Goal: Task Accomplishment & Management: Use online tool/utility

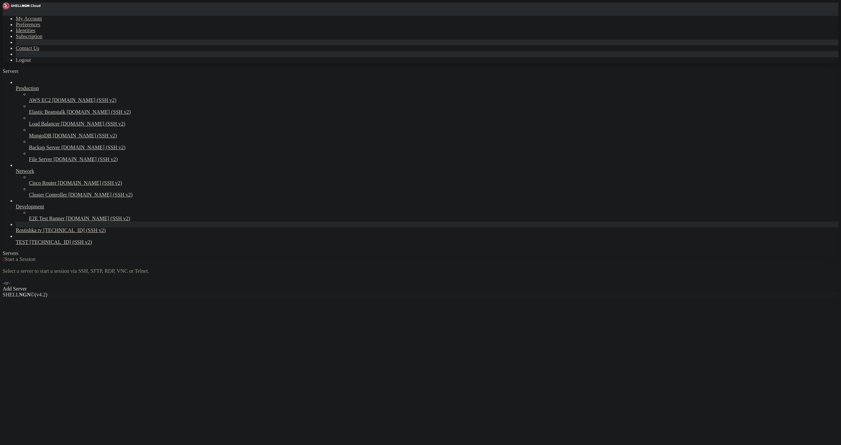
click at [42, 233] on span "Rostishka tv" at bounding box center [29, 230] width 26 height 6
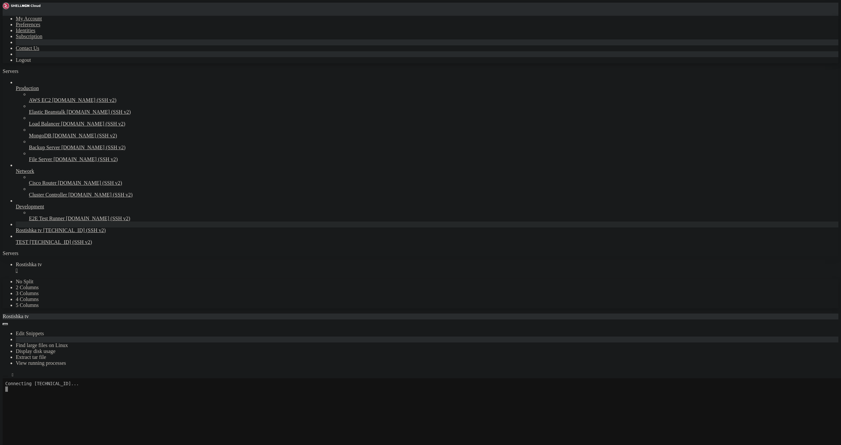
click at [8, 375] on button "button" at bounding box center [5, 376] width 5 height 2
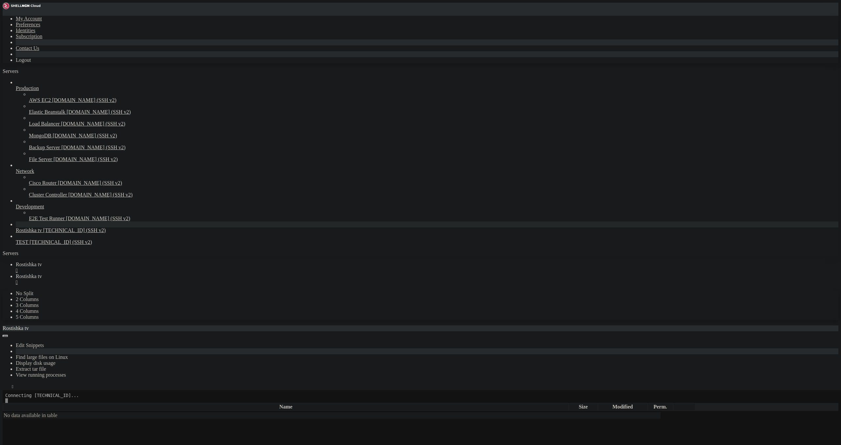
click at [127, 268] on div "" at bounding box center [427, 271] width 823 height 6
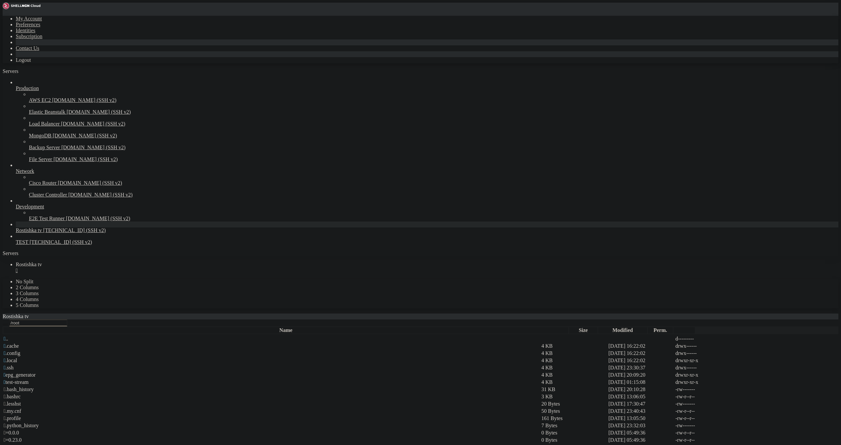
click at [8, 323] on button "button" at bounding box center [5, 324] width 5 height 2
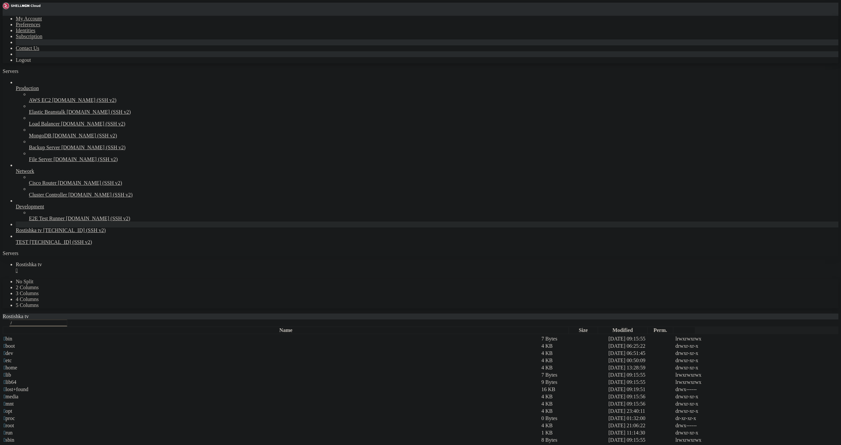
click at [17, 444] on span " www" at bounding box center [10, 447] width 13 height 6
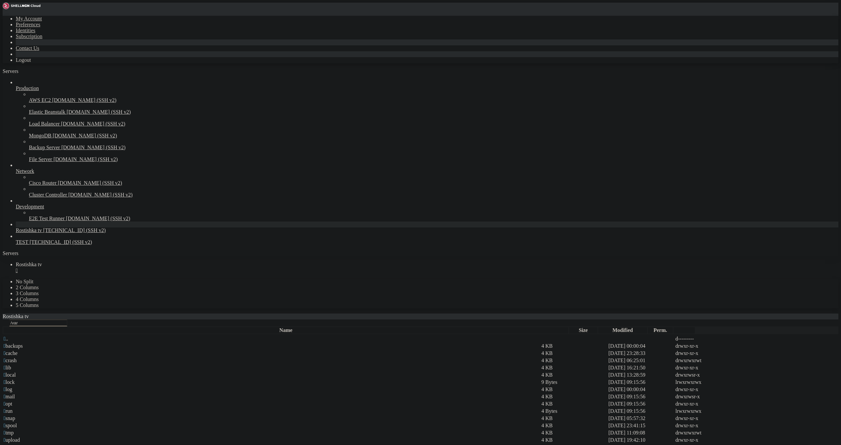
click at [17, 444] on span " www" at bounding box center [10, 447] width 13 height 6
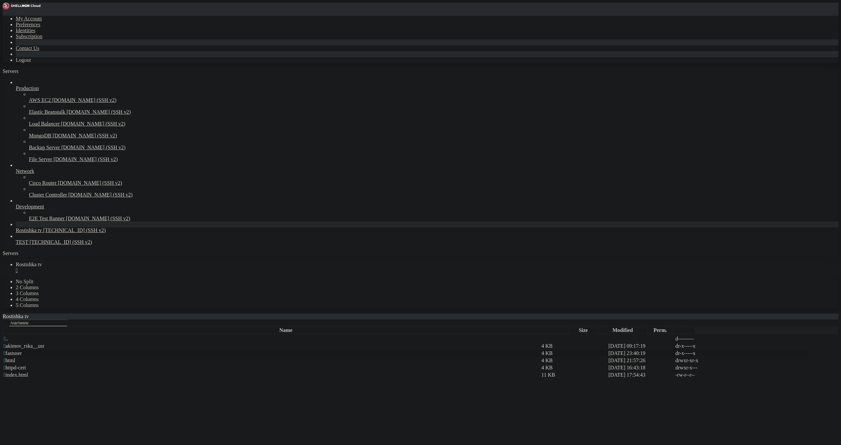
click at [22, 350] on span " fastuser" at bounding box center [13, 353] width 18 height 6
click at [106, 343] on td " data" at bounding box center [271, 346] width 537 height 7
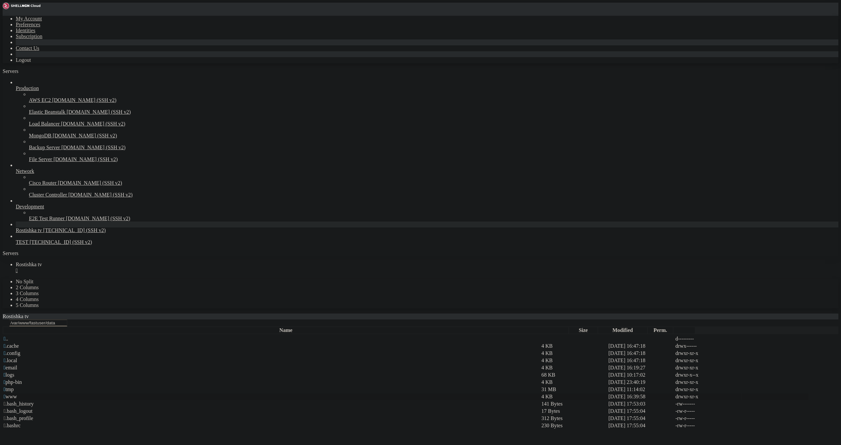
click at [17, 394] on span " www" at bounding box center [10, 397] width 13 height 6
click at [49, 386] on span " [DOMAIN_NAME]" at bounding box center [26, 389] width 45 height 6
click at [113, 372] on td " iptv" at bounding box center [271, 375] width 537 height 7
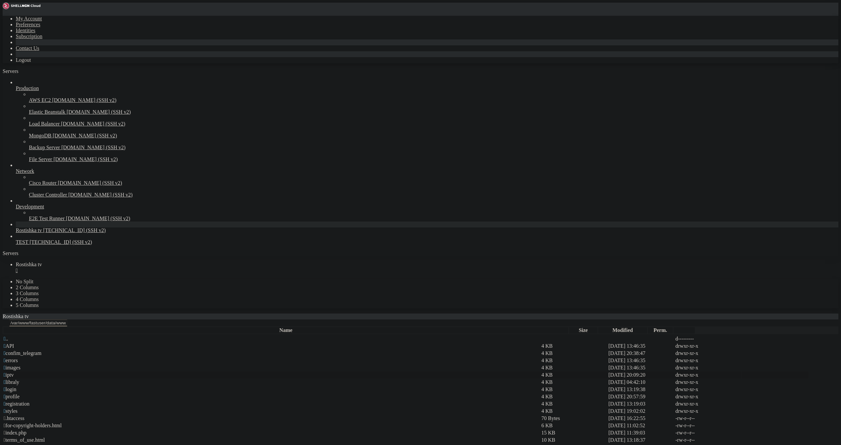
click at [113, 372] on td " iptv" at bounding box center [271, 375] width 537 height 7
click at [113, 372] on td " PLAY_CH1" at bounding box center [271, 375] width 537 height 7
click at [24, 365] on span " PL_CH5" at bounding box center [14, 368] width 21 height 6
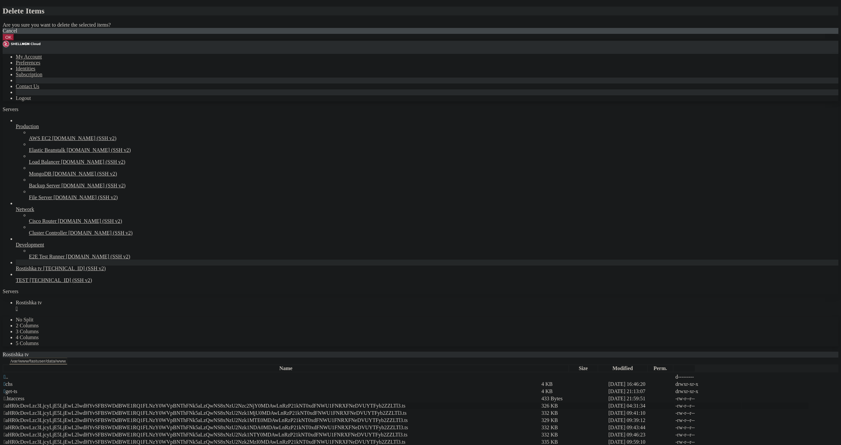
click at [14, 41] on button "OK" at bounding box center [9, 37] width 12 height 7
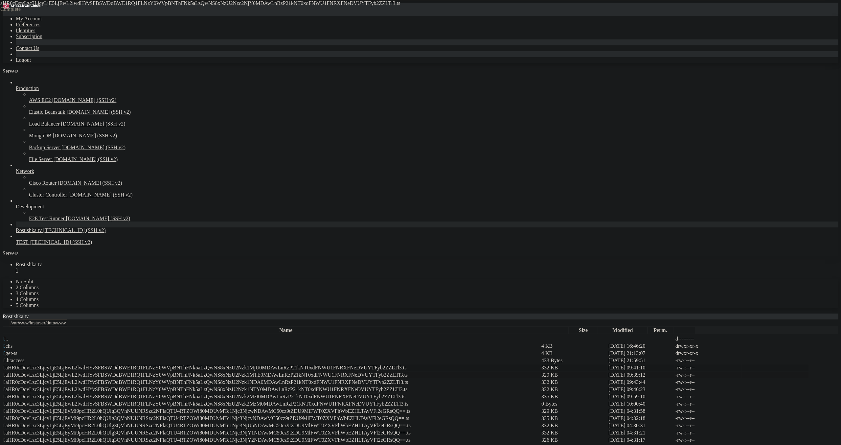
click at [137, 372] on span " aHR0cDovLzc3LjcyLjE5LjEwL2lwdHYvSFBSWDdBWE1RQ1FLNzY0WVpBNThFNk5aLzQwNS8xNzU2N…" at bounding box center [206, 375] width 404 height 6
click at [150, 379] on td " aHR0cDovLzc3LjcyLjE5LjEwL2lwdHYvSFBSWDdBWE1RQ1FLNzY0WVpBNThFNk5aLzQwNS8xNzU2N…" at bounding box center [271, 382] width 537 height 7
click at [159, 386] on span " aHR0cDovLzc3LjcyLjE5LjEwL2lwdHYvSFBSWDdBWE1RQ1FLNzY0WVpBNThFNk5aLzQwNS8xNzU2N…" at bounding box center [206, 389] width 404 height 6
click at [161, 393] on td " aHR0cDovLzc3LjcyLjE5LjEwL2lwdHYvSFBSWDdBWE1RQ1FLNzY0WVpBNThFNk5aLzQwNS8xNzU2N…" at bounding box center [271, 396] width 537 height 7
click at [168, 401] on span " aHR0cDovLzc3LjcyLjE5LjEwL2lwdHYvSFBSWDdBWE1RQ1FLNzY0WVpBNThFNk5aLzQwNS8xNzU2N…" at bounding box center [206, 404] width 405 height 6
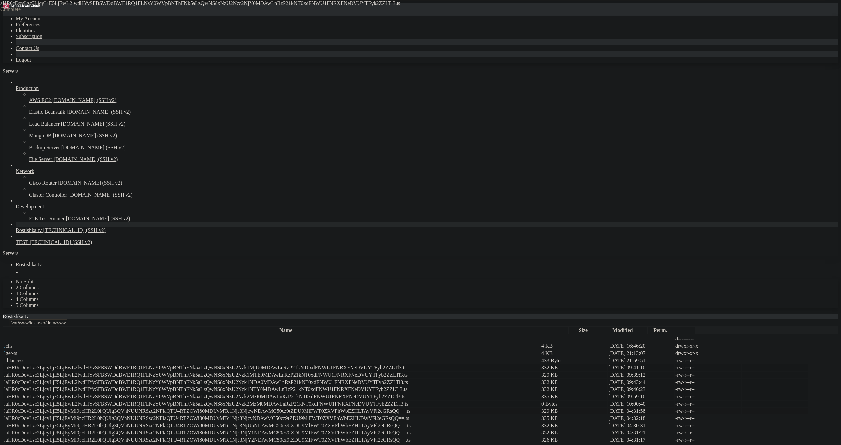
click at [182, 408] on td " aHR0cDovLzc3LjcyLjE5LjEyMi9pcHR2L0hQUlg3QVhNUUNRSzc2NFlaQTU4RTZOWi80MDUvMTc1N…" at bounding box center [271, 411] width 537 height 7
click at [186, 415] on span " aHR0cDovLzc3LjcyLjE5LjEyMi9pcHR2L0hQUlg3QVhNUUNRSzc2NFlaQTU4RTZOWi80MDUvMTc1N…" at bounding box center [207, 418] width 406 height 6
click at [203, 423] on span " aHR0cDovLzc3LjcyLjE5LjEyMi9pcHR2L0hQUlg3QVhNUUNRSzc2NFlaQTU4RTZOWi80MDUvMTc1N…" at bounding box center [207, 426] width 407 height 6
click at [207, 430] on span " aHR0cDovLzc3LjcyLjE5LjEyMi9pcHR2L0hQUlg3QVhNUUNRSzc2NFlaQTU4RTZOWi80MDUvMTc1N…" at bounding box center [207, 433] width 407 height 6
drag, startPoint x: 209, startPoint y: 260, endPoint x: 211, endPoint y: 263, distance: 4.0
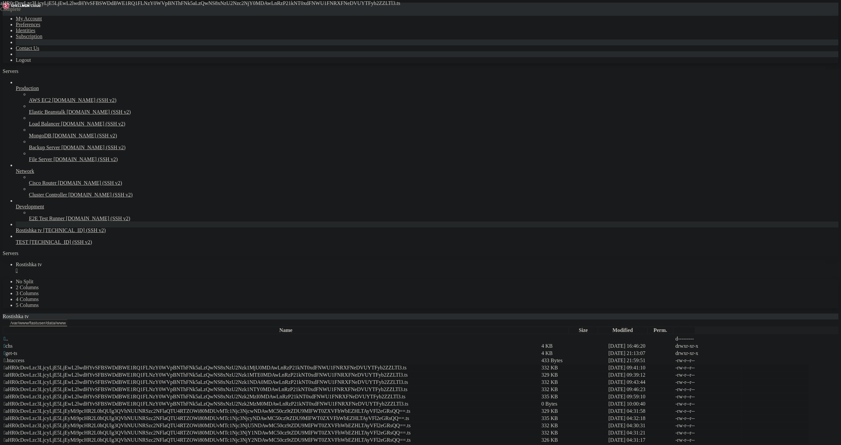
click at [208, 437] on span " aHR0cDovLzc3LjcyLjE5LjEyMi9pcHR2L0hQUlg3QVhNUUNRSzc2NFlaQTU4RTZOWi80MDUvMTc1N…" at bounding box center [207, 440] width 407 height 6
click at [221, 444] on td " aHR0cDovLzc3LjcyLjE5LjEyMi9pcHR2L0hQUlg3QVhNUUNRSzc2NFlaQTU4RTZOWi80MDUvMTc1N…" at bounding box center [271, 447] width 537 height 7
drag, startPoint x: 238, startPoint y: 293, endPoint x: 251, endPoint y: 306, distance: 18.1
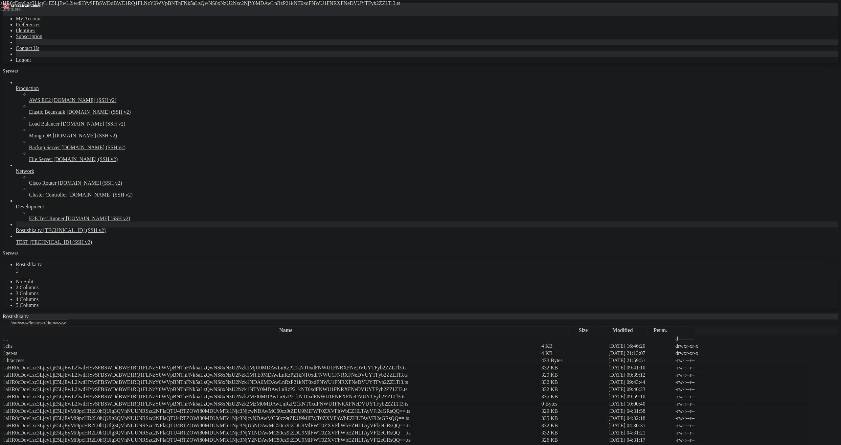
drag, startPoint x: 290, startPoint y: 367, endPoint x: 297, endPoint y: 372, distance: 9.1
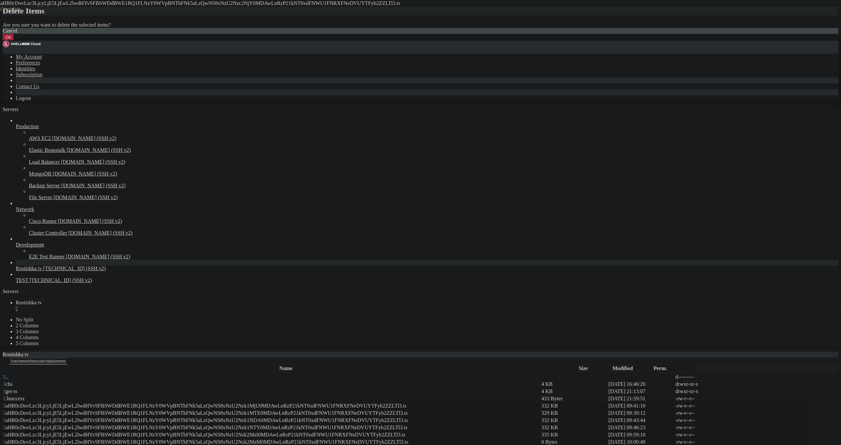
click at [14, 41] on button "OK" at bounding box center [9, 37] width 12 height 7
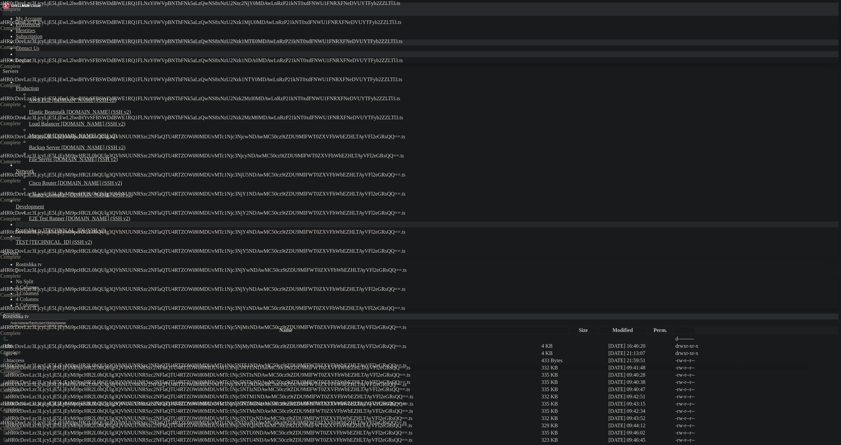
click at [130, 365] on span " aHR0cDovLzc3LjcyLjE5LjEyMi9pcHR2L0hQUlg3QVhNUUNRSzc2NFlaQTU4RTZOWi80MDUvMTc1N…" at bounding box center [207, 368] width 407 height 6
click at [132, 372] on span " aHR0cDovLzc3LjcyLjE5LjEyMi9pcHR2L0hQUlg3QVhNUUNRSzc2NFlaQTU4RTZOWi80MDUvMTc1N…" at bounding box center [207, 375] width 407 height 6
click at [133, 379] on span " aHR0cDovLzc3LjcyLjE5LjEyMi9pcHR2L0hQUlg3QVhNUUNRSzc2NFlaQTU4RTZOWi80MDUvMTc1N…" at bounding box center [207, 382] width 407 height 6
drag, startPoint x: 135, startPoint y: 151, endPoint x: 141, endPoint y: 161, distance: 11.3
click at [135, 386] on td " aHR0cDovLzc3LjcyLjE5LjEyMi9pcHR2L0hQUlg3QVhNUUNRSzc2NFlaQTU4RTZOWi80MDUvMTc1N…" at bounding box center [271, 389] width 537 height 7
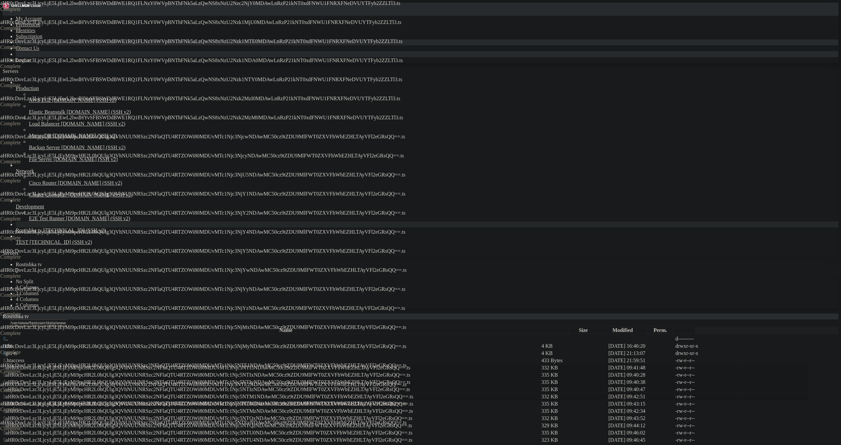
drag, startPoint x: 138, startPoint y: 172, endPoint x: 149, endPoint y: 177, distance: 12.1
click at [140, 394] on span " aHR0cDovLzc3LjcyLjE5LjEyMi9pcHR2L0hQUlg3QVhNUUNRSzc2NFlaQTU4RTZOWi80MDUvMTc1N…" at bounding box center [209, 397] width 410 height 6
click at [140, 401] on span " aHR0cDovLzc3LjcyLjE5LjEyMi9pcHR2L0hQUlg3QVhNUUNRSzc2NFlaQTU4RTZOWi80MDUvMTc1N…" at bounding box center [209, 404] width 410 height 6
drag, startPoint x: 145, startPoint y: 202, endPoint x: 153, endPoint y: 207, distance: 9.7
click at [145, 408] on span " aHR0cDovLzc3LjcyLjE5LjEyMi9pcHR2L0hQUlg3QVhNUUNRSzc2NFlaQTU4RTZOWi80MDUvMTc1N…" at bounding box center [208, 411] width 409 height 6
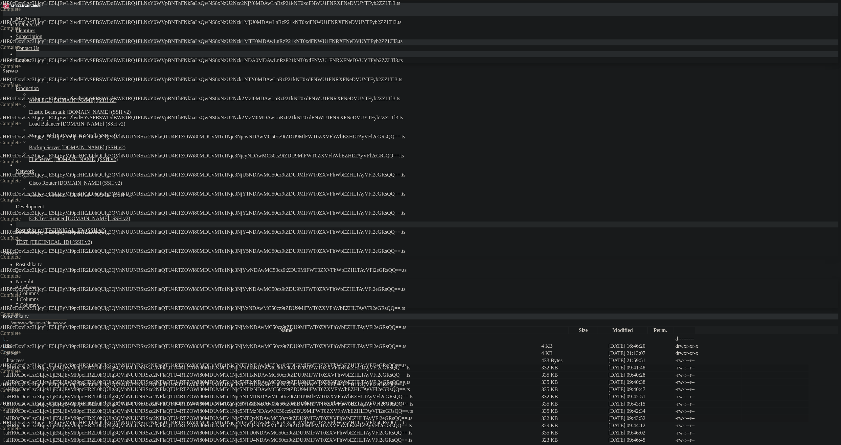
click at [136, 415] on span " aHR0cDovLzc3LjcyLjE5LjEyMi9pcHR2L0hQUlg3QVhNUUNRSzc2NFlaQTU4RTZOWi80MDUvMTc1N…" at bounding box center [208, 418] width 409 height 6
click at [123, 422] on td " aHR0cDovLzc3LjcyLjE5LjEyMi9pcHR2L0hQUlg3QVhNUUNRSzc2NFlaQTU4RTZOWi80MDUvMTc1N…" at bounding box center [271, 425] width 537 height 7
click at [130, 430] on span " aHR0cDovLzc3LjcyLjE5LjEyMi9pcHR2L0hQUlg3QVhNUUNRSzc2NFlaQTU4RTZOWi80MDUvMTc1N…" at bounding box center [208, 433] width 409 height 6
click at [138, 437] on span " aHR0cDovLzc3LjcyLjE5LjEyMi9pcHR2L0hQUlg3QVhNUUNRSzc2NFlaQTU4RTZOWi80MDUvMTc1N…" at bounding box center [208, 440] width 409 height 6
click at [141, 444] on td " aHR0cDovLzc3LjcyLjE5LjEyMi9pcHR2L0hQUlg3QVhNUUNRSzc2NFlaQTU4RTZOWi80MDUvMTc1N…" at bounding box center [271, 447] width 537 height 7
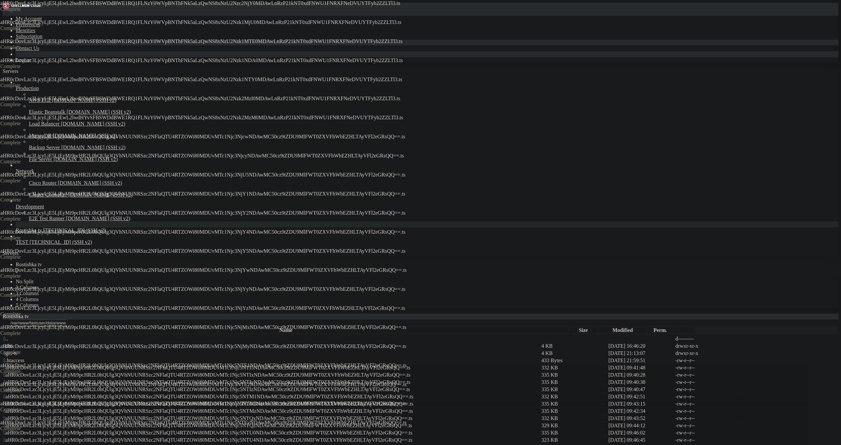
drag, startPoint x: 137, startPoint y: 291, endPoint x: 148, endPoint y: 307, distance: 19.9
drag, startPoint x: 143, startPoint y: 307, endPoint x: 148, endPoint y: 309, distance: 5.5
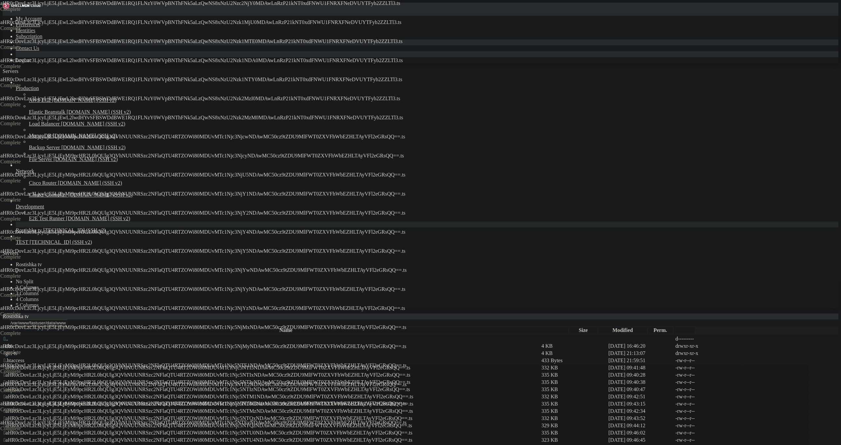
drag, startPoint x: 141, startPoint y: 318, endPoint x: 143, endPoint y: 322, distance: 3.8
drag, startPoint x: 141, startPoint y: 332, endPoint x: 151, endPoint y: 344, distance: 16.1
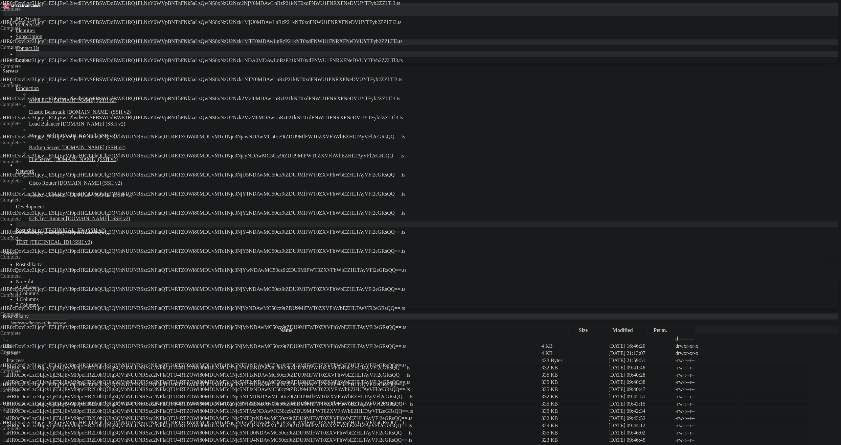
drag, startPoint x: 156, startPoint y: 366, endPoint x: 157, endPoint y: 371, distance: 5.1
drag, startPoint x: 157, startPoint y: 404, endPoint x: 159, endPoint y: 416, distance: 12.6
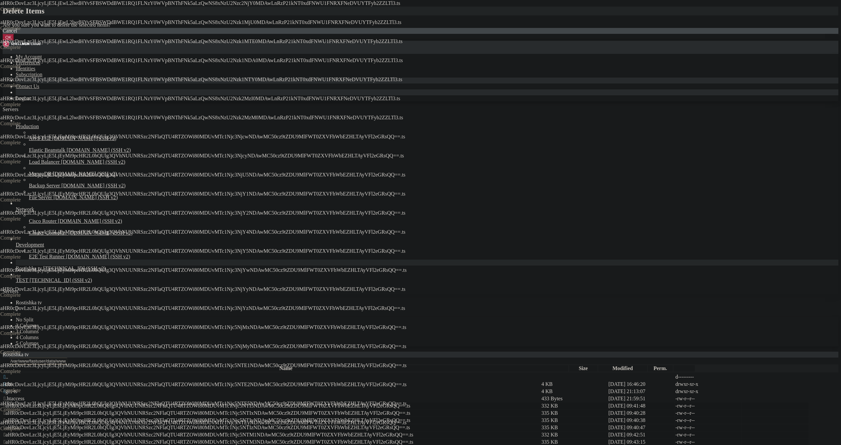
click at [14, 41] on button "OK" at bounding box center [9, 37] width 12 height 7
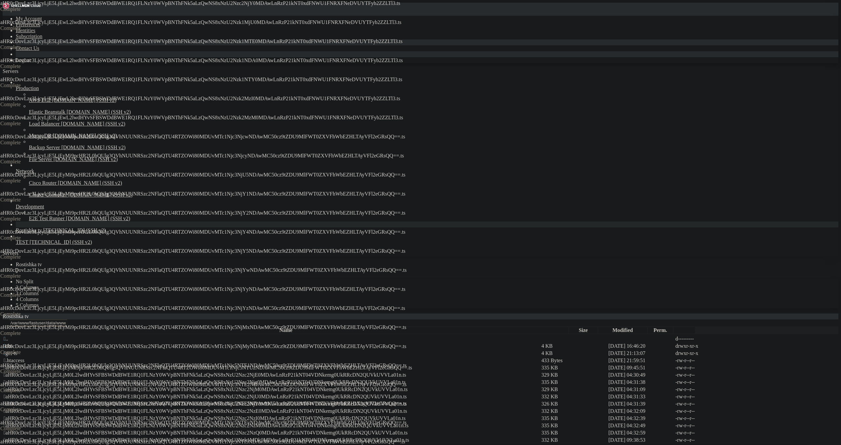
click at [139, 444] on td " aHR0cDovLzc3LjcyLjE5LjM0L2lwdHYvSFBSWDdBWE1RQ1FLNzY0WVpBNThFNk5aLzQwNS8xNzU2N…" at bounding box center [271, 447] width 537 height 7
click at [139, 437] on span " aHR0cDovLzc3LjcyLjE5LjM0L2lwdHYvSFBSWDdBWE1RQ1FLNzY0WVpBNThFNk5aLzQwNS8xNzU2N…" at bounding box center [207, 440] width 406 height 6
click at [141, 430] on td " aHR0cDovLzc3LjcyLjE5LjM0L2lwdHYvSFBSWDdBWE1RQ1FLNzY0WVpBNThFNk5aLzQwNS8xNzU2N…" at bounding box center [271, 433] width 537 height 7
drag, startPoint x: 148, startPoint y: 239, endPoint x: 150, endPoint y: 232, distance: 7.4
click at [148, 430] on td " aHR0cDovLzc3LjcyLjE5LjM0L2lwdHYvSFBSWDdBWE1RQ1FLNzY0WVpBNThFNk5aLzQwNS8xNzU2N…" at bounding box center [271, 433] width 537 height 7
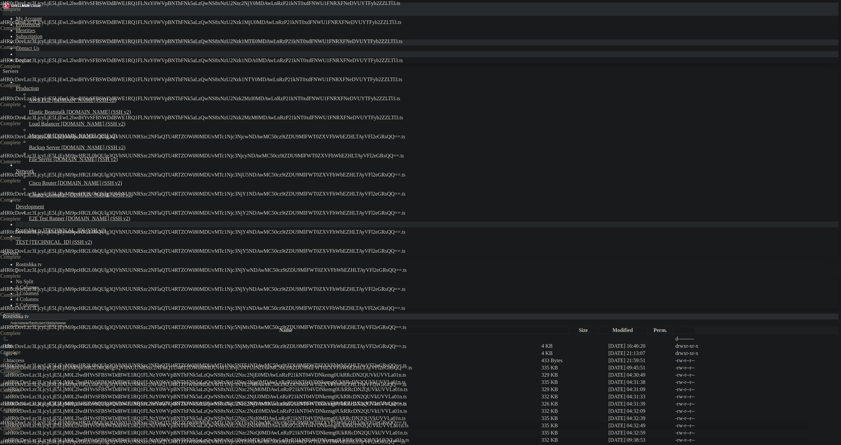
click at [151, 422] on td " aHR0cDovLzc3LjcyLjE5LjM0L2lwdHYvSFBSWDdBWE1RQ1FLNzY0WVpBNThFNk5aLzQwNS8xNzU2N…" at bounding box center [271, 425] width 537 height 7
click at [154, 415] on span " aHR0cDovLzc3LjcyLjE5LjM0L2lwdHYvSFBSWDdBWE1RQ1FLNzY0WVpBNThFNk5aLzQwNS8xNzU2N…" at bounding box center [205, 418] width 402 height 6
click at [160, 408] on td " aHR0cDovLzc3LjcyLjE5LjM0L2lwdHYvSFBSWDdBWE1RQ1FLNzY0WVpBNThFNk5aLzQwNS8xNzU2N…" at bounding box center [271, 411] width 537 height 7
click at [173, 401] on span " aHR0cDovLzc3LjcyLjE5LjM0L2lwdHYvSFBSWDdBWE1RQ1FLNzY0WVpBNThFNk5aLzQwNS8xNzU2N…" at bounding box center [205, 404] width 403 height 6
click at [178, 393] on td " aHR0cDovLzc3LjcyLjE5LjM0L2lwdHYvSFBSWDdBWE1RQ1FLNzY0WVpBNThFNk5aLzQwNS8xNzU2N…" at bounding box center [271, 396] width 537 height 7
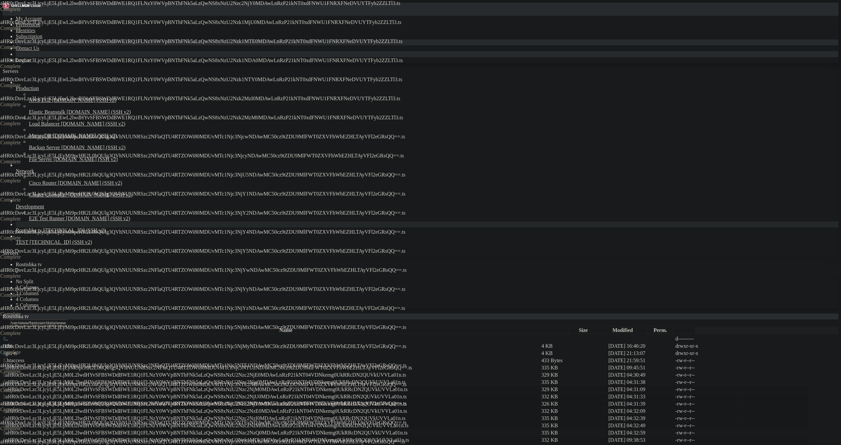
click at [176, 386] on td " aHR0cDovLzc3LjcyLjE5LjM0L2lwdHYvSFBSWDdBWE1RQ1FLNzY0WVpBNThFNk5aLzQwNS8xNzU2N…" at bounding box center [271, 389] width 537 height 7
click at [195, 379] on td " aHR0cDovLzc3LjcyLjE5LjM0L2lwdHYvSFBSWDdBWE1RQ1FLNzY0WVpBNThFNk5aLzQwNS8xNzU2N…" at bounding box center [271, 382] width 537 height 7
click at [205, 379] on td " aHR0cDovLzc3LjcyLjE5LjM0L2lwdHYvSFBSWDdBWE1RQ1FLNzY0WVpBNThFNk5aLzQwNS8xNzU2N…" at bounding box center [271, 382] width 537 height 7
click at [215, 364] on td " aHR0cDovLzc3LjcyLjE5LjEyMi9pcHR2L0hQUlg3QVhNUUNRSzc2NFlaQTU4RTZOWi80MDUvMTc1N…" at bounding box center [271, 367] width 537 height 7
drag, startPoint x: 219, startPoint y: 108, endPoint x: 240, endPoint y: 106, distance: 21.5
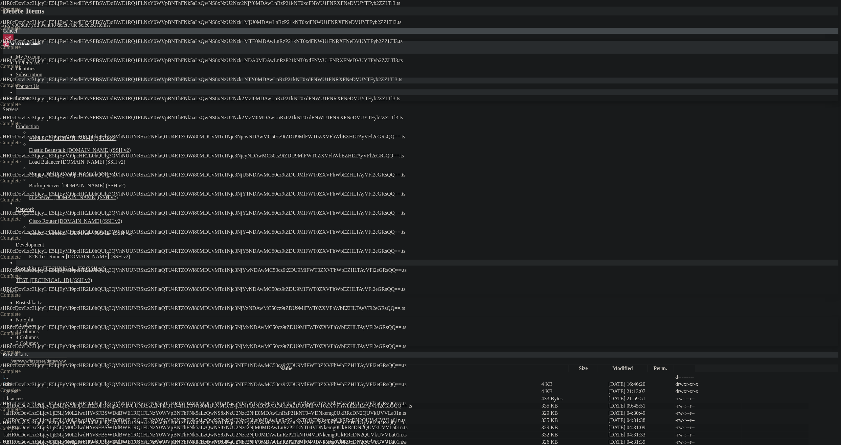
click at [14, 41] on button "OK" at bounding box center [9, 37] width 12 height 7
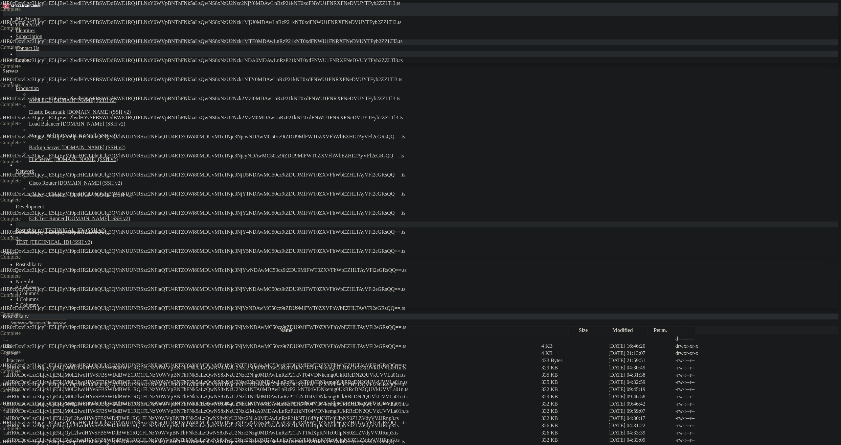
drag, startPoint x: 170, startPoint y: 289, endPoint x: 172, endPoint y: 286, distance: 3.6
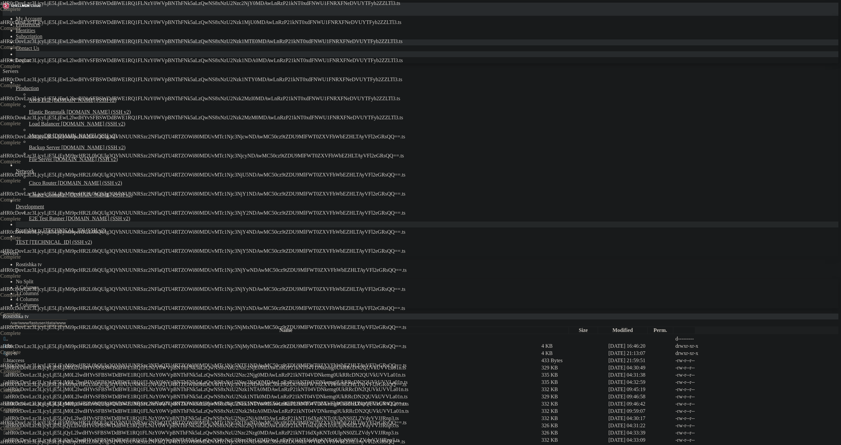
click at [180, 444] on td " aHR0cDovLzc3LjcyLjE5LjQyL2lwdHYvSFBSWDdBWE1RQ1FLNzY0WVpBNThFNk5aLzQwNS8xNzU2N…" at bounding box center [271, 447] width 537 height 7
click at [180, 437] on span " aHR0cDovLzc3LjcyLjE5LjQyL2lwdHYvSFBSWDdBWE1RQ1FLNzY0WVpBNThFNk5aLzQwNS8xNzU2N…" at bounding box center [202, 440] width 396 height 6
click at [187, 430] on span " aHR0cDovLzc3LjcyLjE5LjQyL2lwdHYvSFBSWDdBWE1RQ1FLNzY0WVpBNThFNk5aLzQwNS8xNzU2N…" at bounding box center [201, 433] width 395 height 6
click at [191, 422] on td " aHR0cDovLzc3LjcyLjE5LjQyL2lwdHYvSFBSWDdBWE1RQ1FLNzY0WVpBNThFNk5aLzQwNS8xNzU2N…" at bounding box center [271, 425] width 537 height 7
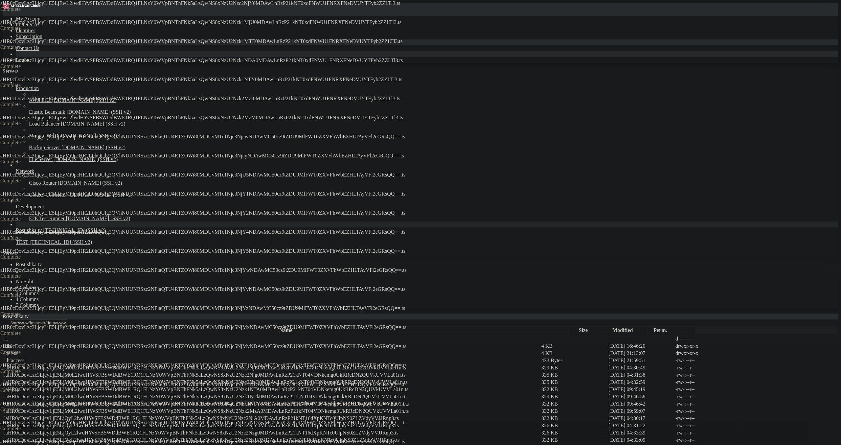
click at [193, 423] on span " aHR0cDovLzc3LjcyLjE5LjQyL2lwdHYvSFBSWDdBWE1RQ1FLNzY0WVpBNThFNk5aLzQwNS8xNzU2N…" at bounding box center [201, 426] width 395 height 6
click at [197, 415] on td " aHR0cDovLzc3LjcyLjE5LjQyL2lwdHYvSFBSWDdBWE1RQ1FLNzY0WVpBNThFNk5aLzQwNS8xNzU2N…" at bounding box center [271, 418] width 537 height 7
drag, startPoint x: 212, startPoint y: 204, endPoint x: 215, endPoint y: 201, distance: 4.0
click at [212, 408] on span " aHR0cDovLzc3LjcyLjE5LjM0L2lwdHYvSFBSWDdBWE1RQ1FLNzY0WVpBNThFNk5aLzQwNS8xNzU2N…" at bounding box center [206, 411] width 405 height 6
click at [224, 408] on td " aHR0cDovLzc3LjcyLjE5LjM0L2lwdHYvSFBSWDdBWE1RQ1FLNzY0WVpBNThFNk5aLzQwNS8xNzU2N…" at bounding box center [271, 411] width 537 height 7
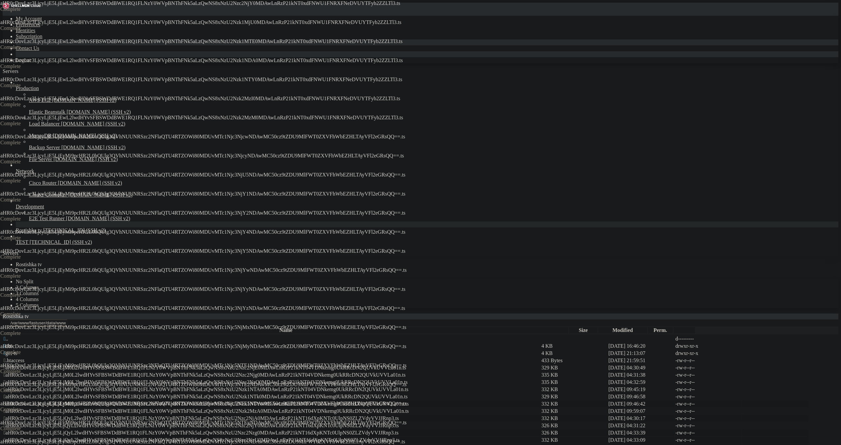
click at [233, 401] on span " aHR0cDovLzc3LjcyLjE5LjM0L2lwdHYvSFBSWDdBWE1RQ1FLNzY0WVpBNThFNk5aLzQwNS8xNzU2N…" at bounding box center [206, 404] width 405 height 6
click at [237, 393] on td " aHR0cDovLzc3LjcyLjE5LjM0L2lwdHYvSFBSWDdBWE1RQ1FLNzY0WVpBNThFNk5aLzQwNS8xNzU2N…" at bounding box center [271, 396] width 537 height 7
click at [257, 386] on span " aHR0cDovLzc3LjcyLjE5LjM0L2lwdHYvSFBSWDdBWE1RQ1FLNzY0WVpBNThFNk5aLzQwNS8xNzU2N…" at bounding box center [206, 389] width 405 height 6
click at [284, 379] on span " aHR0cDovLzc3LjcyLjE5LjM0L2lwdHYvSFBSWDdBWE1RQ1FLNzY0WVpBNThFNk5aLzQwNS8xNzU2N…" at bounding box center [206, 382] width 404 height 6
click at [308, 364] on td " aHR0cDovLzc3LjcyLjE5LjM0L2lwdHYvSFBSWDdBWE1RQ1FLNzY0WVpBNThFNk5aLzQwNS8xNzU2N…" at bounding box center [271, 367] width 537 height 7
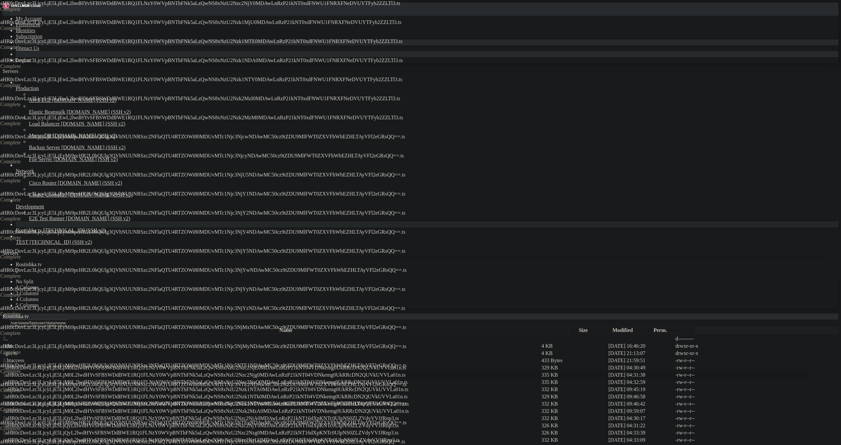
drag, startPoint x: 315, startPoint y: 170, endPoint x: 316, endPoint y: 174, distance: 4.0
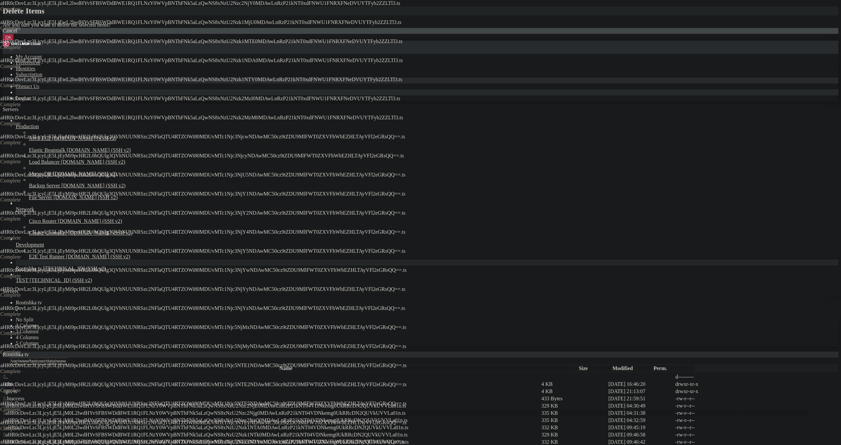
click at [14, 41] on button "OK" at bounding box center [9, 37] width 12 height 7
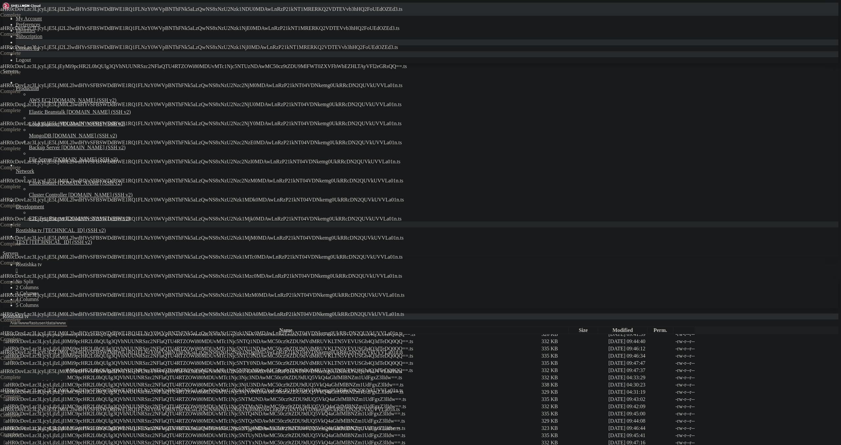
scroll to position [1522, 0]
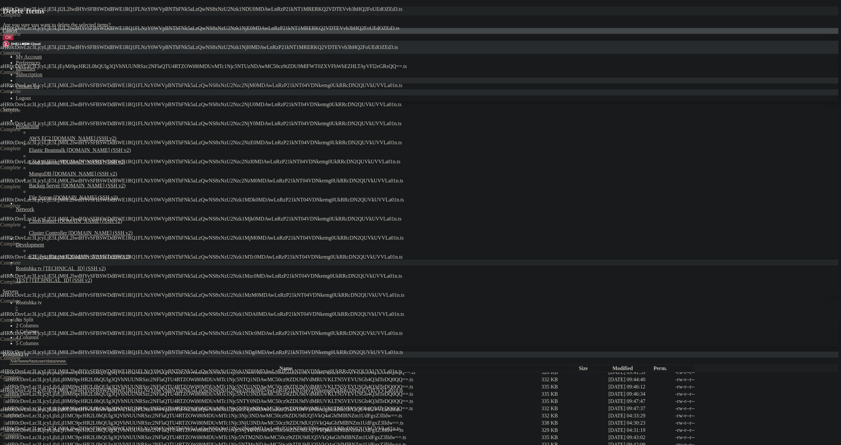
click at [14, 41] on button "OK" at bounding box center [9, 37] width 12 height 7
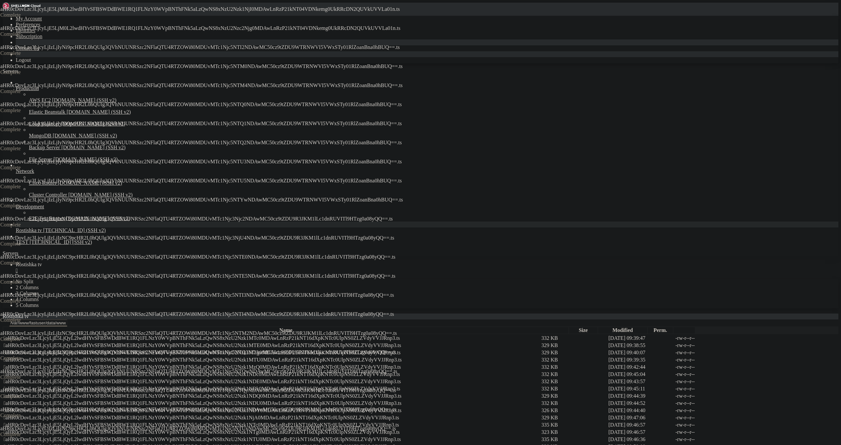
scroll to position [0, 0]
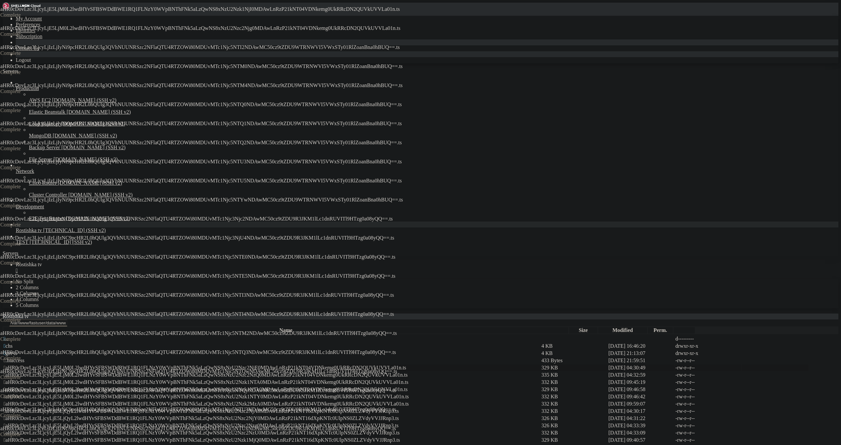
click at [187, 365] on span " aHR0cDovLzc3LjcyLjE5LjM0L2lwdHYvSFBSWDdBWE1RQ1FLNzY0WVpBNThFNk5aLzQwNS8xNzU2N…" at bounding box center [205, 368] width 403 height 6
click at [194, 372] on span " aHR0cDovLzc3LjcyLjE5LjM0L2lwdHYvSFBSWDdBWE1RQ1FLNzY0WVpBNThFNk5aLzQwNS8xNzU2N…" at bounding box center [206, 375] width 404 height 6
click at [203, 379] on span " aHR0cDovLzc3LjcyLjE5LjM0L2lwdHYvSFBSWDdBWE1RQ1FLNzY0WVpBNThFNk5aLzQwNS8xNzU2N…" at bounding box center [206, 382] width 405 height 6
click at [200, 386] on span " aHR0cDovLzc3LjcyLjE5LjM0L2lwdHYvSFBSWDdBWE1RQ1FLNzY0WVpBNThFNk5aLzQwNS8xNzU2N…" at bounding box center [206, 389] width 404 height 6
click at [200, 394] on span " aHR0cDovLzc3LjcyLjE5LjM0L2lwdHYvSFBSWDdBWE1RQ1FLNzY0WVpBNThFNk5aLzQwNS8xNzU2N…" at bounding box center [206, 397] width 405 height 6
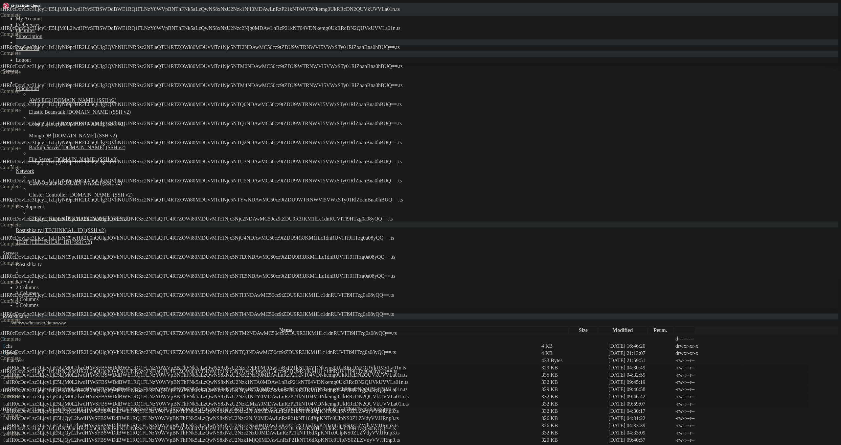
click at [206, 401] on td " aHR0cDovLzc3LjcyLjE5LjM0L2lwdHYvSFBSWDdBWE1RQ1FLNzY0WVpBNThFNk5aLzQwNS8xNzU2N…" at bounding box center [271, 404] width 537 height 7
click at [212, 408] on td " aHR0cDovLzc3LjcyLjE5LjQyL2lwdHYvSFBSWDdBWE1RQ1FLNzY0WVpBNThFNk5aLzQwNS8xNzU2N…" at bounding box center [271, 411] width 537 height 7
click at [223, 415] on td " aHR0cDovLzc3LjcyLjE5LjQyL2lwdHYvSFBSWDdBWE1RQ1FLNzY0WVpBNThFNk5aLzQwNS8xNzU2N…" at bounding box center [271, 418] width 537 height 7
click at [232, 423] on span " aHR0cDovLzc3LjcyLjE5LjQyL2lwdHYvSFBSWDdBWE1RQ1FLNzY0WVpBNThFNk5aLzQwNS8xNzU2N…" at bounding box center [201, 426] width 395 height 6
click at [241, 430] on td " aHR0cDovLzc3LjcyLjE5LjQyL2lwdHYvSFBSWDdBWE1RQ1FLNzY0WVpBNThFNk5aLzQwNS8xNzU2N…" at bounding box center [271, 433] width 537 height 7
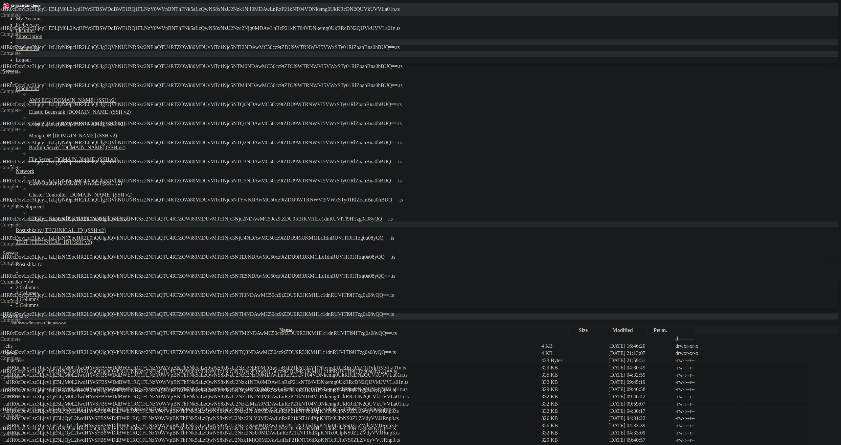
click at [246, 437] on span " aHR0cDovLzc3LjcyLjE5LjQyL2lwdHYvSFBSWDdBWE1RQ1FLNzY0WVpBNThFNk5aLzQwNS8xNzU2N…" at bounding box center [202, 440] width 396 height 6
drag, startPoint x: 245, startPoint y: 279, endPoint x: 249, endPoint y: 282, distance: 4.7
click at [245, 444] on td " aHR0cDovLzc3LjcyLjE5LjQyL2lwdHYvSFBSWDdBWE1RQ1FLNzY0WVpBNThFNk5aLzQwNS8xNzU2N…" at bounding box center [271, 447] width 537 height 7
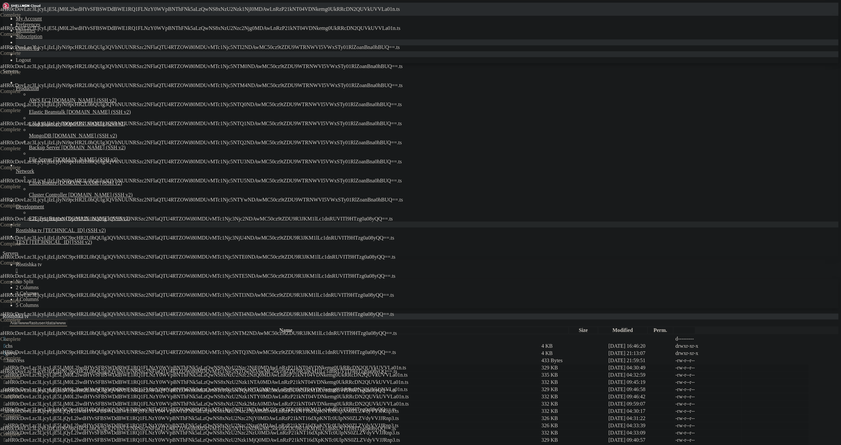
drag, startPoint x: 273, startPoint y: 380, endPoint x: 280, endPoint y: 390, distance: 12.9
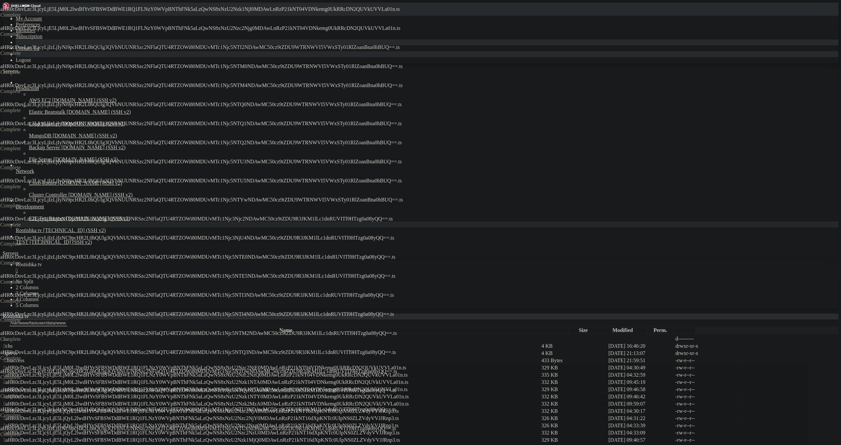
drag, startPoint x: 281, startPoint y: 395, endPoint x: 286, endPoint y: 401, distance: 7.8
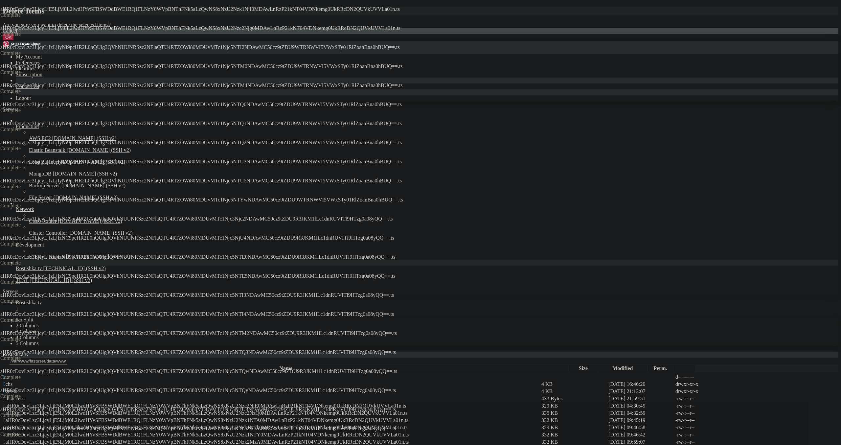
click at [14, 41] on button "OK" at bounding box center [9, 37] width 12 height 7
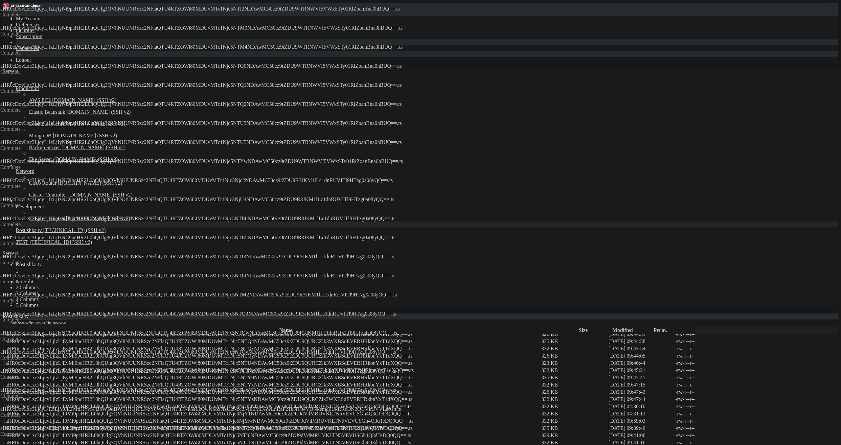
scroll to position [907, 0]
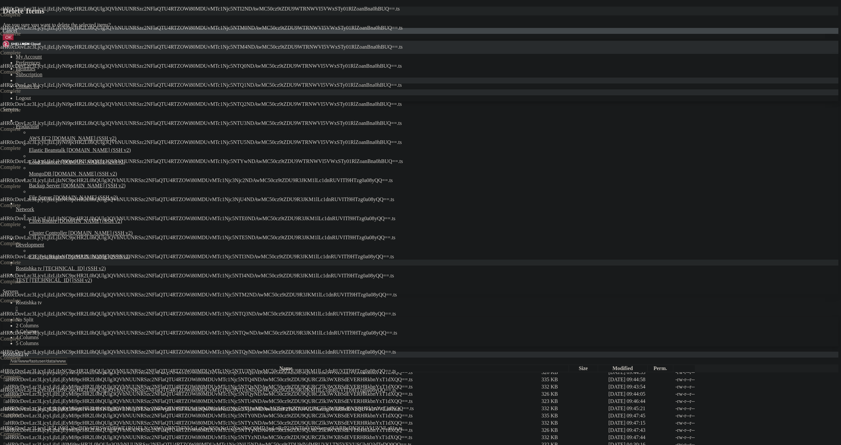
click at [14, 41] on button "OK" at bounding box center [9, 37] width 12 height 7
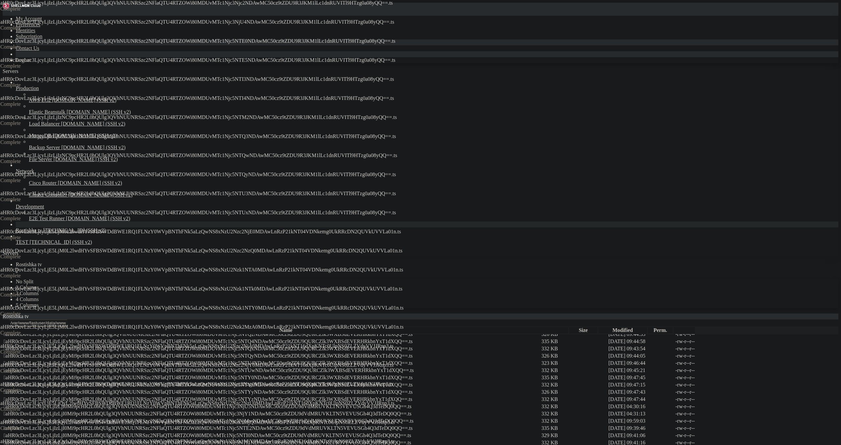
scroll to position [0, 0]
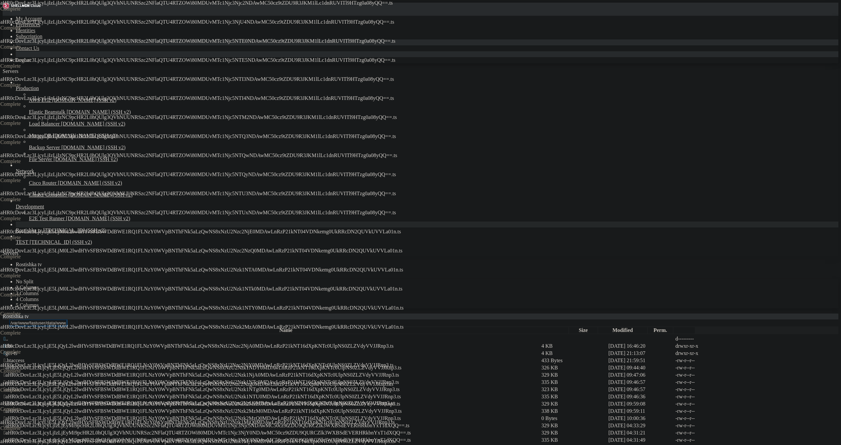
click at [67, 319] on input "/var/www/fastuser/data/www/[DOMAIN_NAME]/iptv/PL_CH5" at bounding box center [38, 322] width 58 height 7
click at [5, 324] on icon "button" at bounding box center [5, 324] width 0 height 0
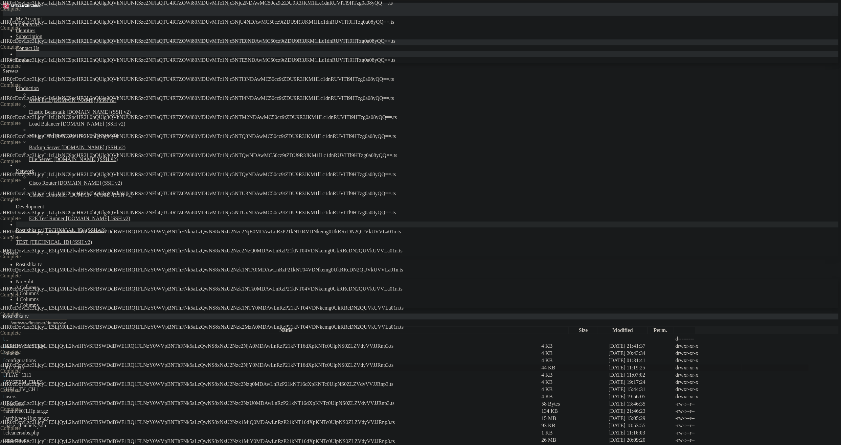
click at [24, 365] on span " PL_CH5" at bounding box center [14, 368] width 21 height 6
type input "/var/www/fastuser/data/www/[DOMAIN_NAME]/iptv/PL_CH5"
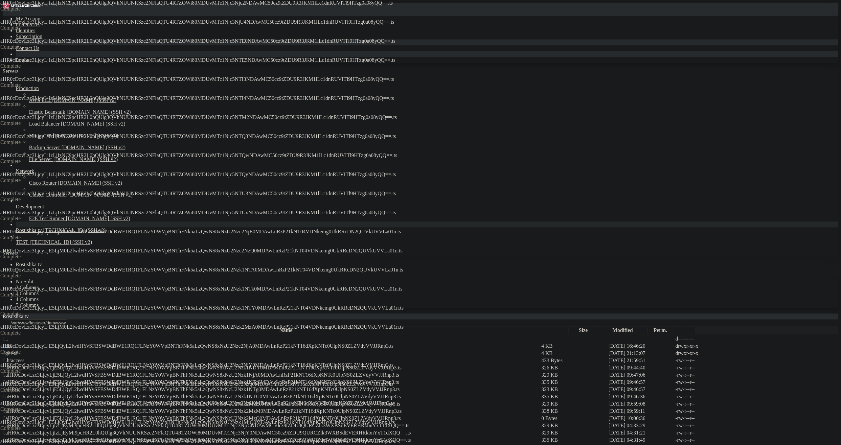
drag, startPoint x: 168, startPoint y: 319, endPoint x: 169, endPoint y: 313, distance: 6.3
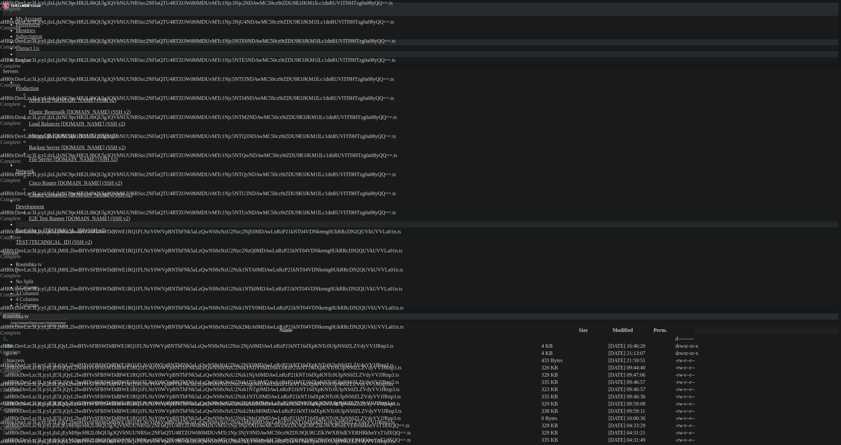
click at [180, 444] on td " aHR0cDovLzc3LjcyLjIzLjEyMi9pcHR2L0hQUlg3QVhNUUNRSzc2NFlaQTU4RTZOWi80MDUvMTc1N…" at bounding box center [271, 447] width 537 height 7
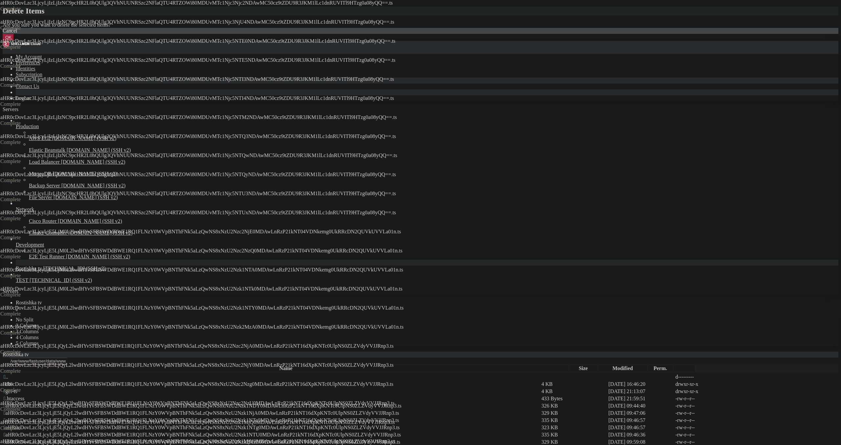
click at [14, 41] on button "OK" at bounding box center [9, 37] width 12 height 7
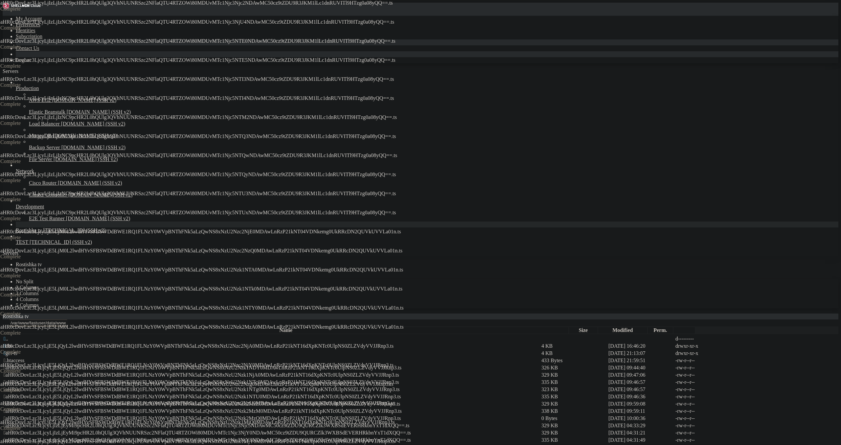
click at [194, 444] on td " aHR0cDovLzc3LjcyLjIzLjEyMi9pcHR2L0hQUlg3QVhNUUNRSzc2NFlaQTU4RTZOWi80MDUvMTc1N…" at bounding box center [271, 447] width 537 height 7
click at [194, 437] on td " aHR0cDovLzc3LjcyLjIzLjEyMi9pcHR2L0hQUlg3QVhNUUNRSzc2NFlaQTU4RTZOWi80MDUvMTc1N…" at bounding box center [271, 440] width 537 height 7
click at [204, 430] on span " aHR0cDovLzc3LjcyLjIzLjEyMi9pcHR2L0hQUlg3QVhNUUNRSzc2NFlaQTU4RTZOWi80MDUvMTc1N…" at bounding box center [207, 433] width 407 height 6
click at [215, 423] on span " aHR0cDovLzc3LjcyLjIzLjEyMi9pcHR2L0hQUlg3QVhNUUNRSzc2NFlaQTU4RTZOWi80MDUvMTc1N…" at bounding box center [207, 426] width 406 height 6
click at [220, 415] on td " aHR0cDovLzc3LjcyLjE5LjQyL2lwdHYvSFBSWDdBWE1RQ1FLNzY0WVpBNThFNk5aLzQwNS8xNzU2N…" at bounding box center [271, 418] width 537 height 7
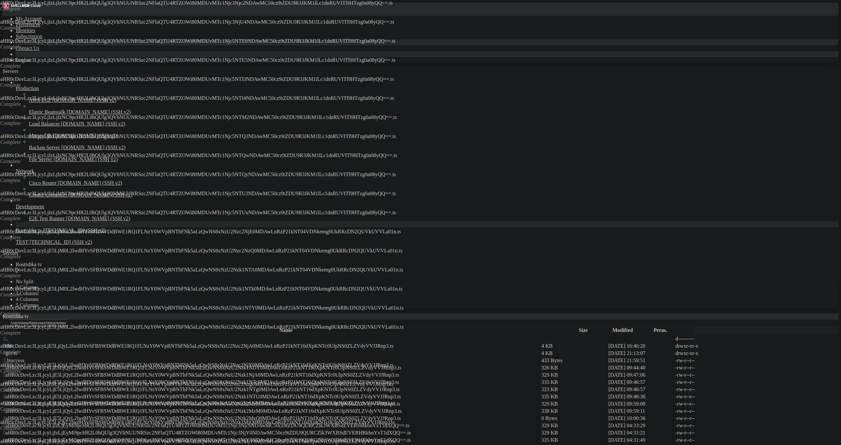
click at [229, 408] on span " aHR0cDovLzc3LjcyLjE5LjQyL2lwdHYvSFBSWDdBWE1RQ1FLNzY0WVpBNThFNk5aLzQwNS8xNzU2N…" at bounding box center [203, 411] width 398 height 6
click at [254, 401] on span " aHR0cDovLzc3LjcyLjE5LjQyL2lwdHYvSFBSWDdBWE1RQ1FLNzY0WVpBNThFNk5aLzQwNS8xNzU2N…" at bounding box center [202, 404] width 397 height 6
click at [261, 394] on span " aHR0cDovLzc3LjcyLjE5LjQyL2lwdHYvSFBSWDdBWE1RQ1FLNzY0WVpBNThFNk5aLzQwNS8xNzU2N…" at bounding box center [202, 397] width 397 height 6
click at [268, 386] on span " aHR0cDovLzc3LjcyLjE5LjQyL2lwdHYvSFBSWDdBWE1RQ1FLNzY0WVpBNThFNk5aLzQwNS8xNzU2N…" at bounding box center [202, 389] width 396 height 6
click at [278, 379] on td " aHR0cDovLzc3LjcyLjE5LjQyL2lwdHYvSFBSWDdBWE1RQ1FLNzY0WVpBNThFNk5aLzQwNS8xNzU2N…" at bounding box center [271, 382] width 537 height 7
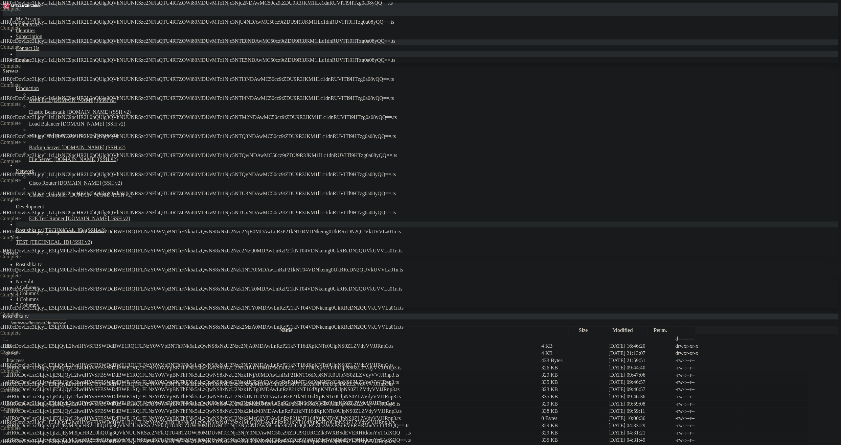
click at [293, 372] on td " aHR0cDovLzc3LjcyLjE5LjQyL2lwdHYvSFBSWDdBWE1RQ1FLNzY0WVpBNThFNk5aLzQwNS8xNzU2N…" at bounding box center [271, 375] width 537 height 7
click at [301, 365] on span " aHR0cDovLzc3LjcyLjE5LjQyL2lwdHYvSFBSWDdBWE1RQ1FLNzY0WVpBNThFNk5aLzQwNS8xNzU2N…" at bounding box center [203, 368] width 398 height 6
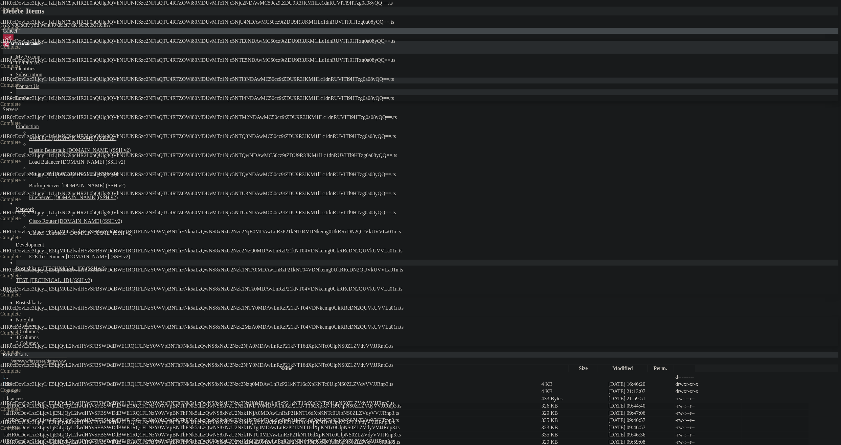
click at [14, 41] on button "OK" at bounding box center [9, 37] width 12 height 7
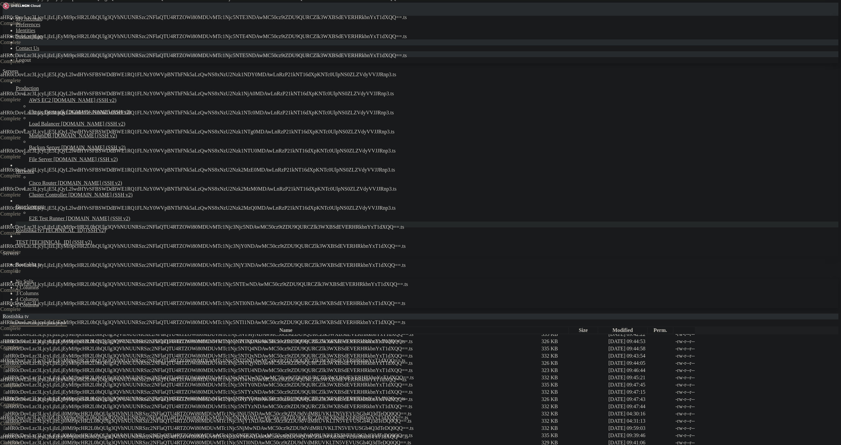
scroll to position [478, 0]
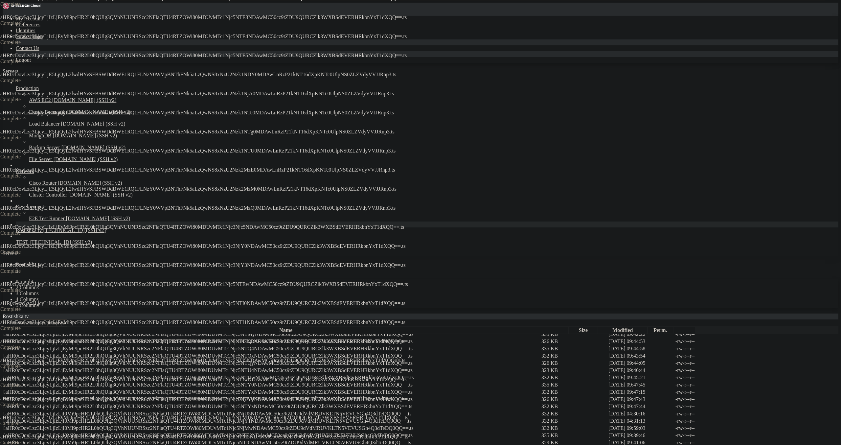
drag, startPoint x: 148, startPoint y: 199, endPoint x: 148, endPoint y: 192, distance: 7.6
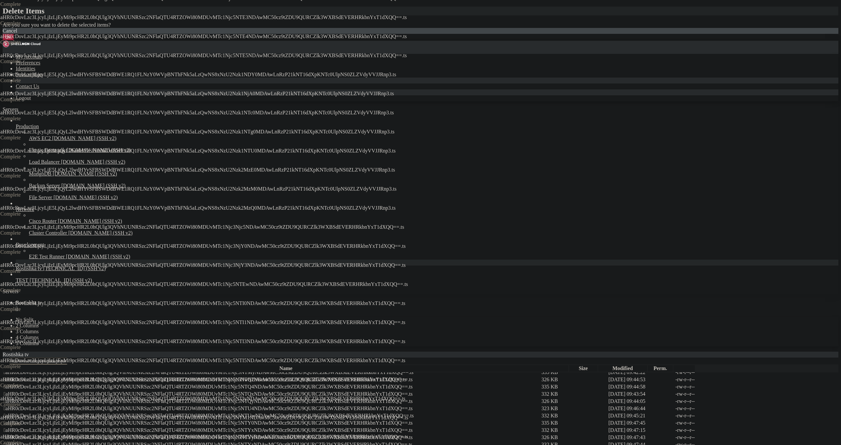
click at [14, 41] on button "OK" at bounding box center [9, 37] width 12 height 7
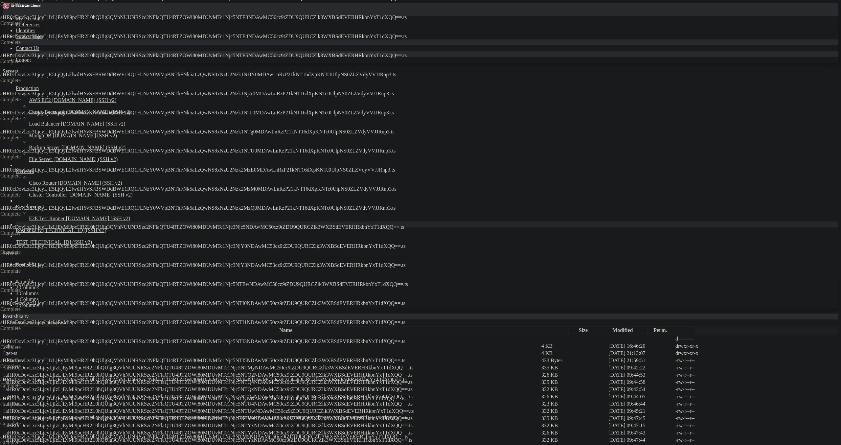
scroll to position [197, 0]
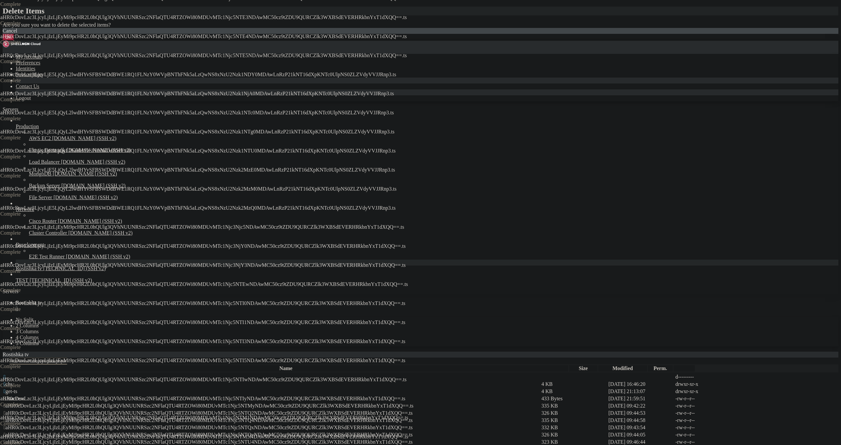
click at [14, 41] on button "OK" at bounding box center [9, 37] width 12 height 7
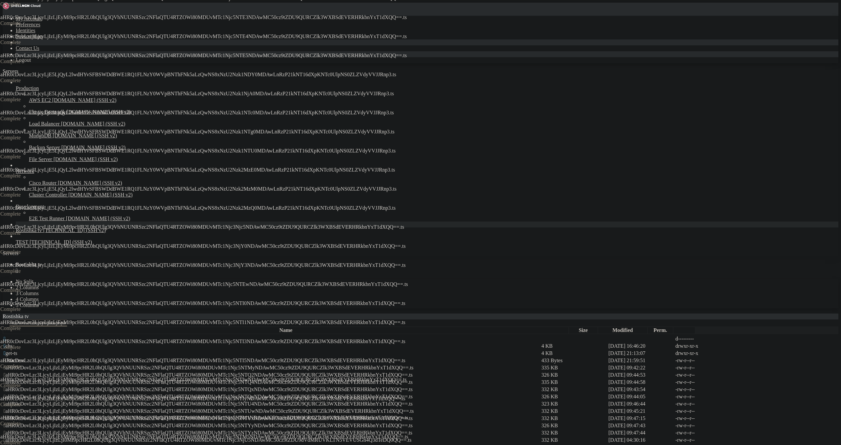
drag, startPoint x: 125, startPoint y: 422, endPoint x: 128, endPoint y: 423, distance: 3.7
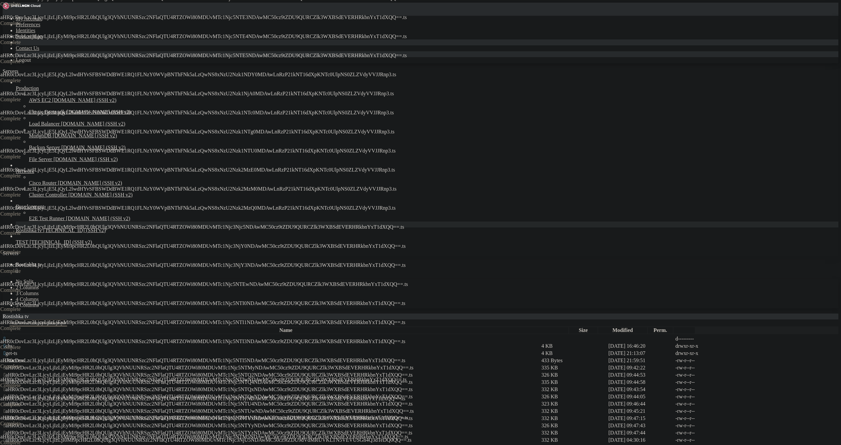
click at [149, 444] on td " aHR0cDovLzc3LjcyLjIzLjI0Mi9pcHR2L0hQUlg3QVhNUUNRSzc2NFlaQTU4RTZOWi80MDUvMTc1N…" at bounding box center [271, 447] width 537 height 7
click at [150, 437] on td " aHR0cDovLzc3LjcyLjIzLjI0Mi9pcHR2L0hQUlg3QVhNUUNRSzc2NFlaQTU4RTZOWi80MDUvMTc1N…" at bounding box center [271, 440] width 537 height 7
click at [156, 430] on span " aHR0cDovLzc3LjcyLjIzLjEyMi9pcHR2L0hQUlg3QVhNUUNRSzc2NFlaQTU4RTZOWi80MDUvMTc1N…" at bounding box center [208, 433] width 409 height 6
click at [157, 423] on span " aHR0cDovLzc3LjcyLjIzLjEyMi9pcHR2L0hQUlg3QVhNUUNRSzc2NFlaQTU4RTZOWi80MDUvMTc1N…" at bounding box center [208, 426] width 409 height 6
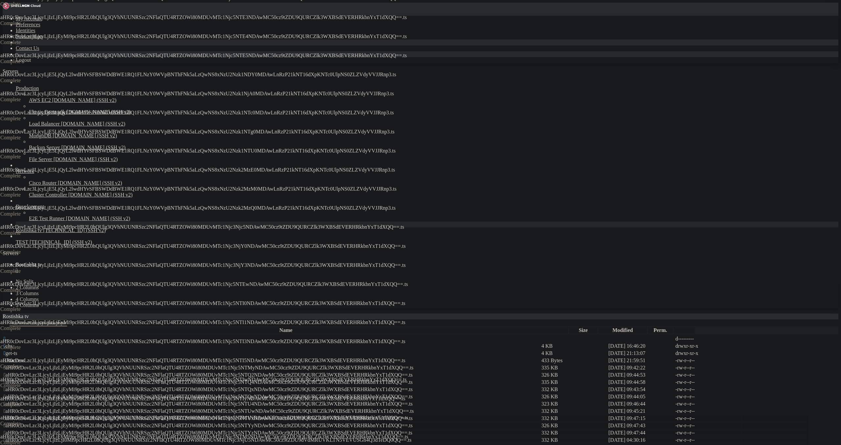
click at [166, 415] on span " aHR0cDovLzc3LjcyLjIzLjEyMi9pcHR2L0hQUlg3QVhNUUNRSzc2NFlaQTU4RTZOWi80MDUvMTc1N…" at bounding box center [208, 418] width 409 height 6
click at [178, 408] on td " aHR0cDovLzc3LjcyLjIzLjEyMi9pcHR2L0hQUlg3QVhNUUNRSzc2NFlaQTU4RTZOWi80MDUvMTc1N…" at bounding box center [271, 411] width 537 height 7
click at [173, 401] on span " aHR0cDovLzc3LjcyLjIzLjEyMi9pcHR2L0hQUlg3QVhNUUNRSzc2NFlaQTU4RTZOWi80MDUvMTc1N…" at bounding box center [208, 404] width 409 height 6
click at [170, 394] on span " aHR0cDovLzc3LjcyLjIzLjEyMi9pcHR2L0hQUlg3QVhNUUNRSzc2NFlaQTU4RTZOWi80MDUvMTc1N…" at bounding box center [208, 397] width 409 height 6
click at [168, 386] on td " aHR0cDovLzc3LjcyLjIzLjEyMi9pcHR2L0hQUlg3QVhNUUNRSzc2NFlaQTU4RTZOWi80MDUvMTc1N…" at bounding box center [271, 389] width 537 height 7
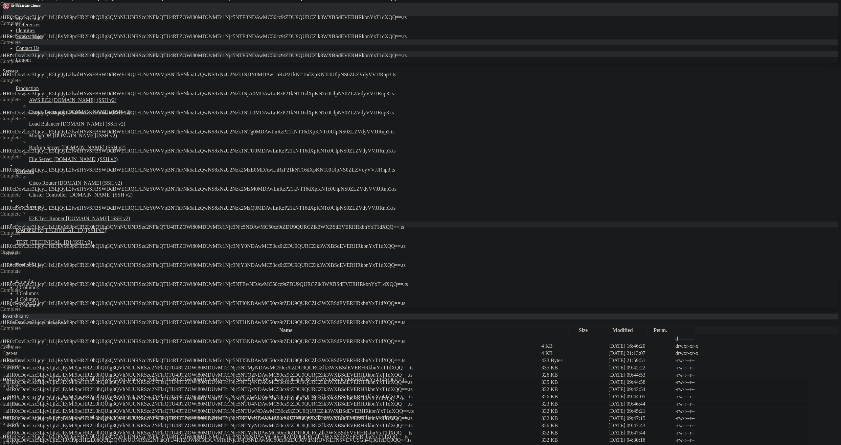
click at [170, 379] on span " aHR0cDovLzc3LjcyLjIzLjEyMi9pcHR2L0hQUlg3QVhNUUNRSzc2NFlaQTU4RTZOWi80MDUvMTc1N…" at bounding box center [208, 382] width 409 height 6
click at [178, 372] on span " aHR0cDovLzc3LjcyLjIzLjEyMi9pcHR2L0hQUlg3QVhNUUNRSzc2NFlaQTU4RTZOWi80MDUvMTc1N…" at bounding box center [208, 375] width 409 height 6
click at [201, 364] on td " aHR0cDovLzc3LjcyLjIzLjEyMi9pcHR2L0hQUlg3QVhNUUNRSzc2NFlaQTU4RTZOWi80MDUvMTc1N…" at bounding box center [271, 367] width 537 height 7
drag, startPoint x: 201, startPoint y: 108, endPoint x: 203, endPoint y: 110, distance: 3.5
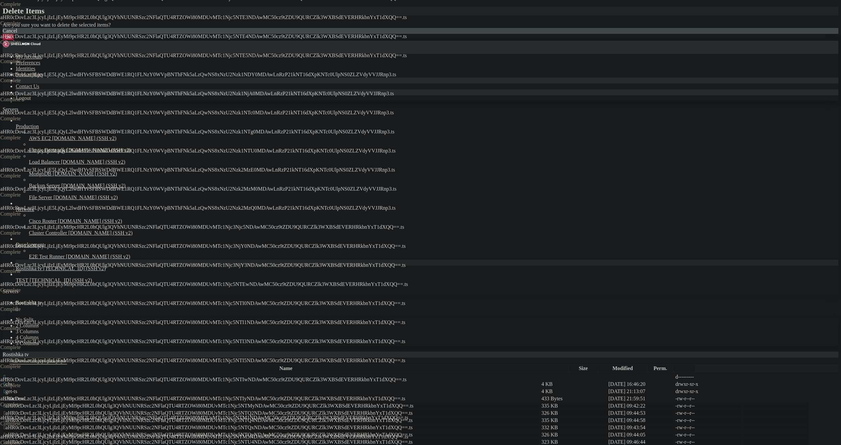
click at [14, 41] on button "OK" at bounding box center [9, 37] width 12 height 7
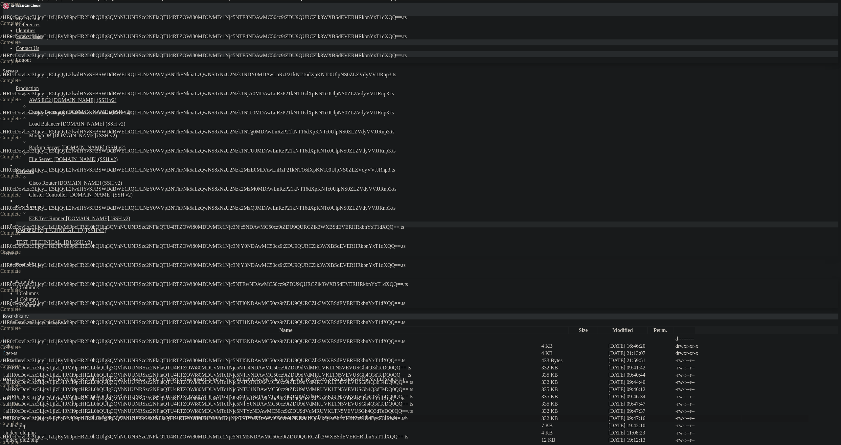
click at [104, 415] on span " aHR0cDovLzc3LjcyLjIzLjI1MC9pcHR2L0hQUlg3QVhNUUNRSzc2NFlaQTU4RTZOWi80MDUvMTc1N…" at bounding box center [205, 418] width 402 height 6
drag, startPoint x: 108, startPoint y: 198, endPoint x: 110, endPoint y: 185, distance: 13.3
click at [108, 408] on td " aHR0cDovLzc3LjcyLjIzLjI0Mi9pcHR2L0hQUlg3QVhNUUNRSzc2NFlaQTU4RTZOWi80MDUvMTc1N…" at bounding box center [271, 411] width 537 height 7
click at [110, 401] on span " aHR0cDovLzc3LjcyLjIzLjI0Mi9pcHR2L0hQUlg3QVhNUUNRSzc2NFlaQTU4RTZOWi80MDUvMTc1N…" at bounding box center [209, 404] width 410 height 6
click at [113, 393] on td " aHR0cDovLzc3LjcyLjIzLjI0Mi9pcHR2L0hQUlg3QVhNUUNRSzc2NFlaQTU4RTZOWi80MDUvMTc1N…" at bounding box center [271, 396] width 537 height 7
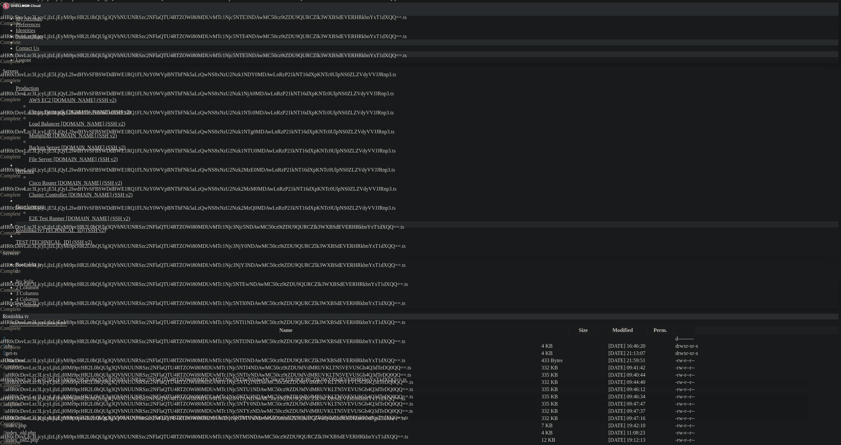
drag, startPoint x: 117, startPoint y: 153, endPoint x: 119, endPoint y: 147, distance: 6.8
click at [117, 386] on td " aHR0cDovLzc3LjcyLjIzLjI0Mi9pcHR2L0hQUlg3QVhNUUNRSzc2NFlaQTU4RTZOWi80MDUvMTc1N…" at bounding box center [271, 389] width 537 height 7
click at [124, 379] on td " aHR0cDovLzc3LjcyLjIzLjI0Mi9pcHR2L0hQUlg3QVhNUUNRSzc2NFlaQTU4RTZOWi80MDUvMTc1N…" at bounding box center [271, 382] width 537 height 7
click at [125, 372] on span " aHR0cDovLzc3LjcyLjIzLjI0Mi9pcHR2L0hQUlg3QVhNUUNRSzc2NFlaQTU4RTZOWi80MDUvMTc1N…" at bounding box center [208, 375] width 408 height 6
click at [135, 364] on td " aHR0cDovLzc3LjcyLjIzLjI0Mi9pcHR2L0hQUlg3QVhNUUNRSzc2NFlaQTU4RTZOWi80MDUvMTc1N…" at bounding box center [271, 367] width 537 height 7
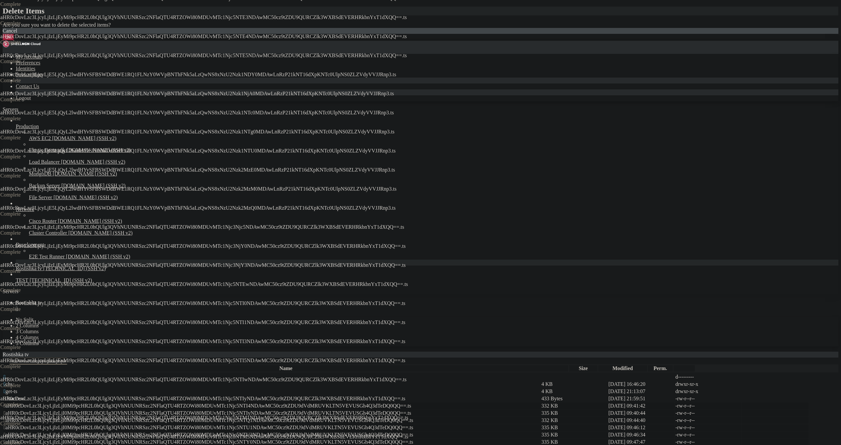
click at [14, 41] on button "OK" at bounding box center [9, 37] width 12 height 7
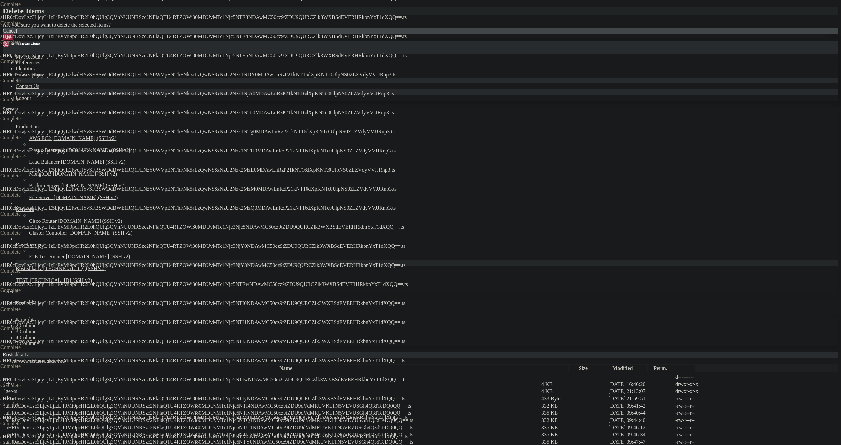
click at [14, 41] on button "OK" at bounding box center [9, 37] width 12 height 7
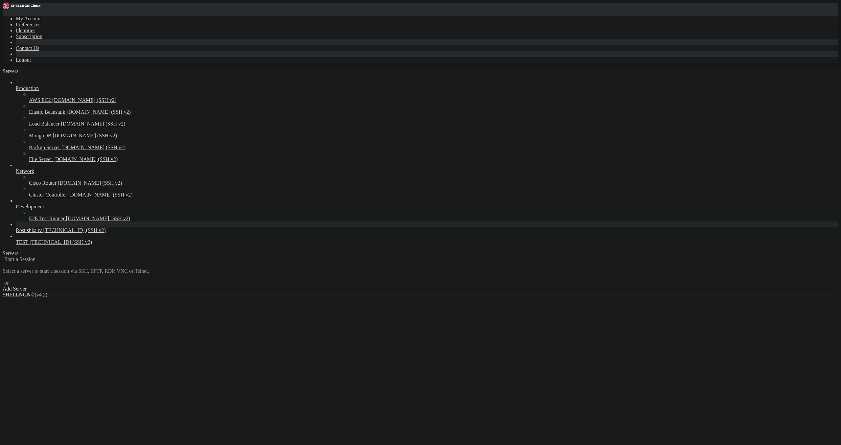
click at [48, 233] on span "[TECHNICAL_ID] (SSH v2)" at bounding box center [74, 230] width 62 height 6
click at [47, 233] on span "[TECHNICAL_ID] (SSH v2)" at bounding box center [74, 230] width 62 height 6
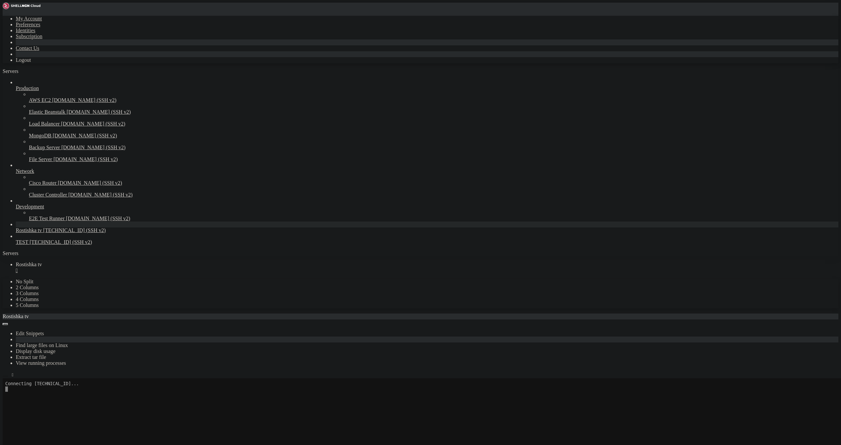
click at [8, 375] on button "button" at bounding box center [5, 376] width 5 height 2
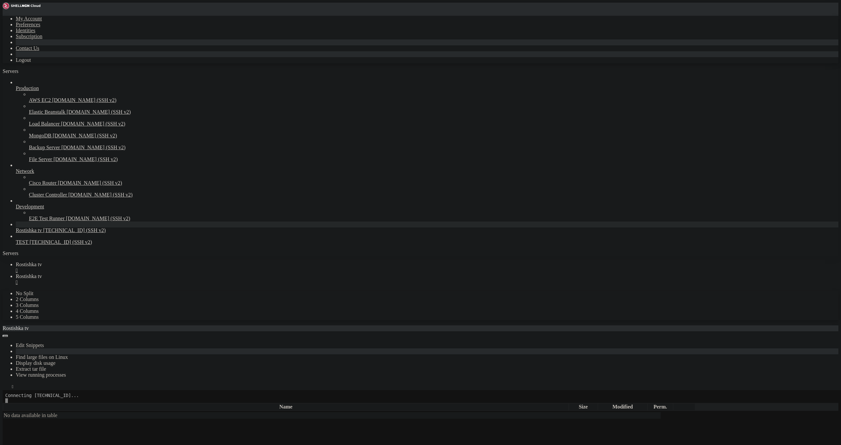
click at [124, 268] on div "" at bounding box center [427, 271] width 823 height 6
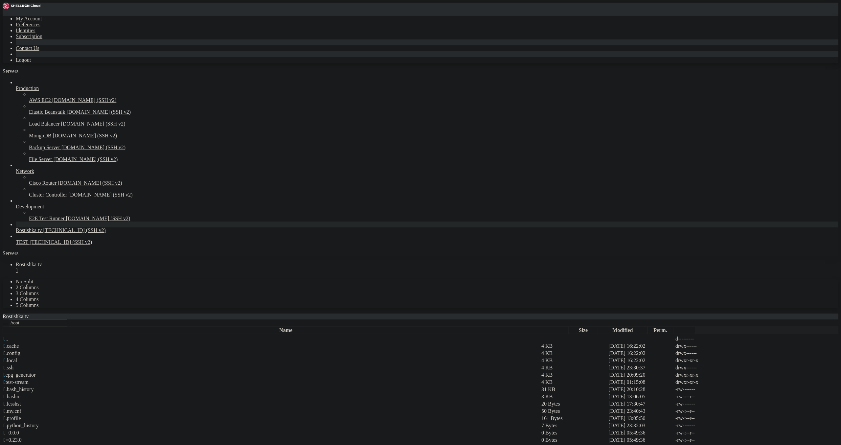
click at [5, 324] on icon "button" at bounding box center [5, 324] width 0 height 0
click at [17, 444] on span " www" at bounding box center [10, 447] width 13 height 6
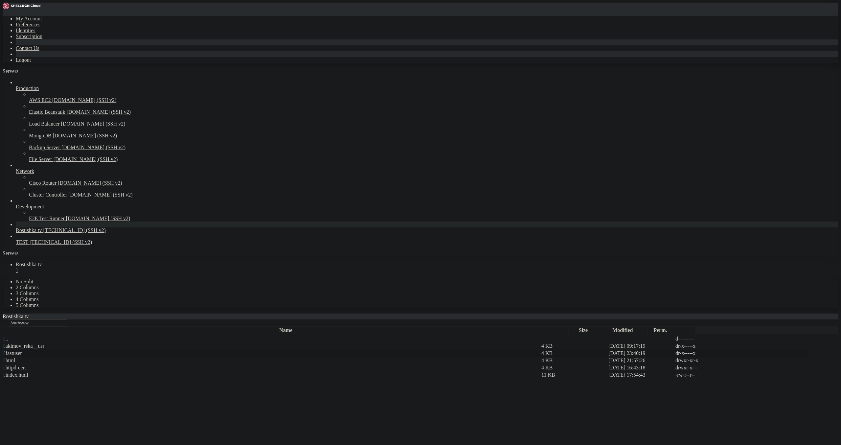
click at [114, 350] on td " fastuser" at bounding box center [271, 353] width 537 height 7
click at [22, 350] on span " fastuser" at bounding box center [13, 353] width 18 height 6
click at [14, 343] on span " data" at bounding box center [9, 346] width 11 height 6
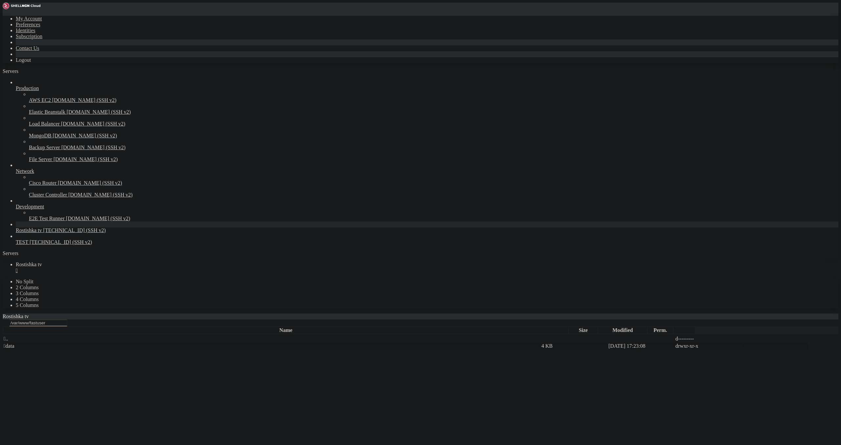
click at [14, 343] on span " data" at bounding box center [9, 346] width 11 height 6
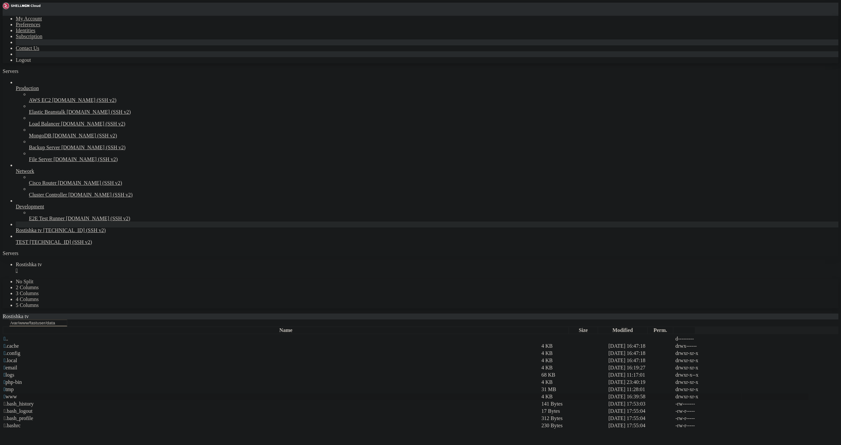
click at [17, 394] on span " www" at bounding box center [10, 397] width 13 height 6
click at [49, 386] on span " [DOMAIN_NAME]" at bounding box center [26, 389] width 45 height 6
click at [14, 372] on span " iptv" at bounding box center [9, 375] width 10 height 6
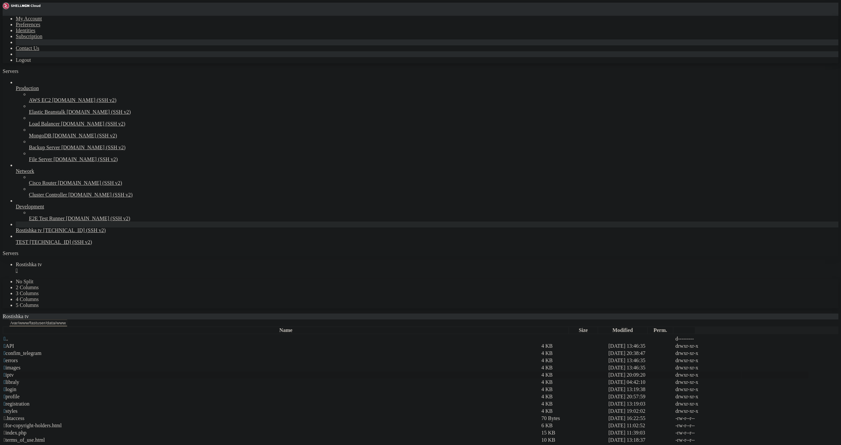
click at [14, 372] on span " iptv" at bounding box center [9, 375] width 10 height 6
click at [24, 365] on span " PL_CH5" at bounding box center [14, 368] width 21 height 6
type input "/var/www/fastuser/data/www/[DOMAIN_NAME]/iptv/PL_CH5"
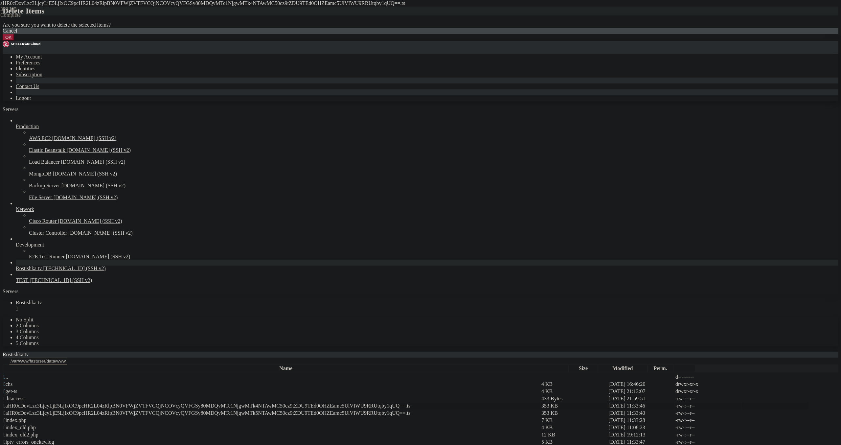
drag, startPoint x: 497, startPoint y: 244, endPoint x: 470, endPoint y: 230, distance: 30.0
click at [14, 41] on button "OK" at bounding box center [9, 37] width 12 height 7
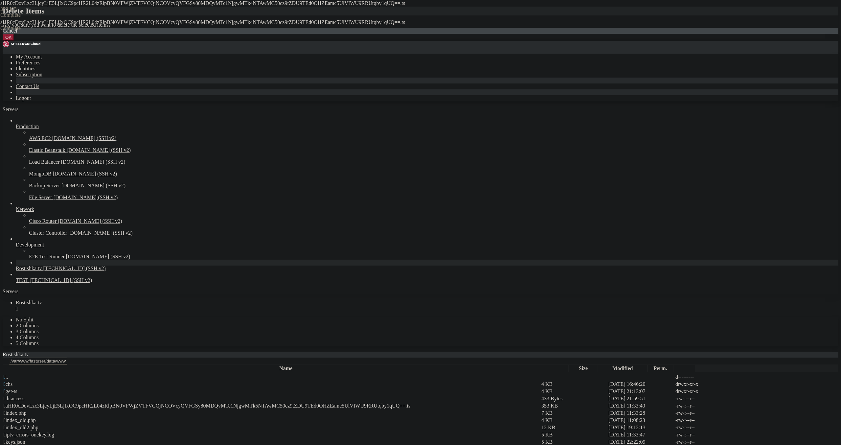
click at [3, 22] on icon at bounding box center [3, 22] width 0 height 0
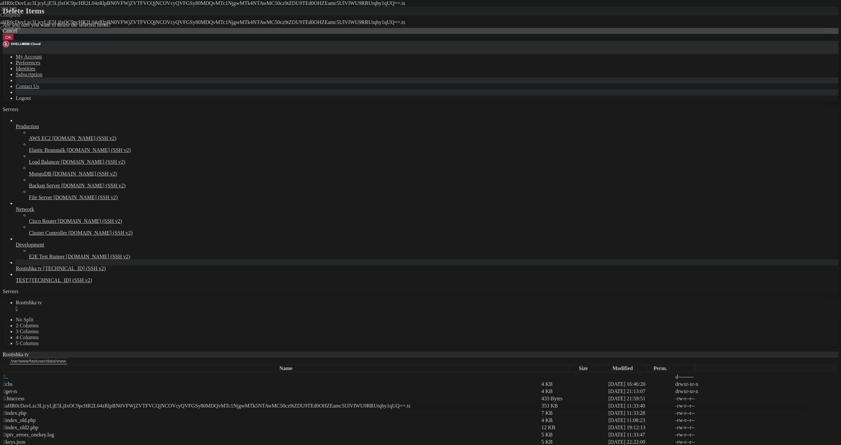
click at [14, 41] on button "OK" at bounding box center [9, 37] width 12 height 7
